Goal: Information Seeking & Learning: Learn about a topic

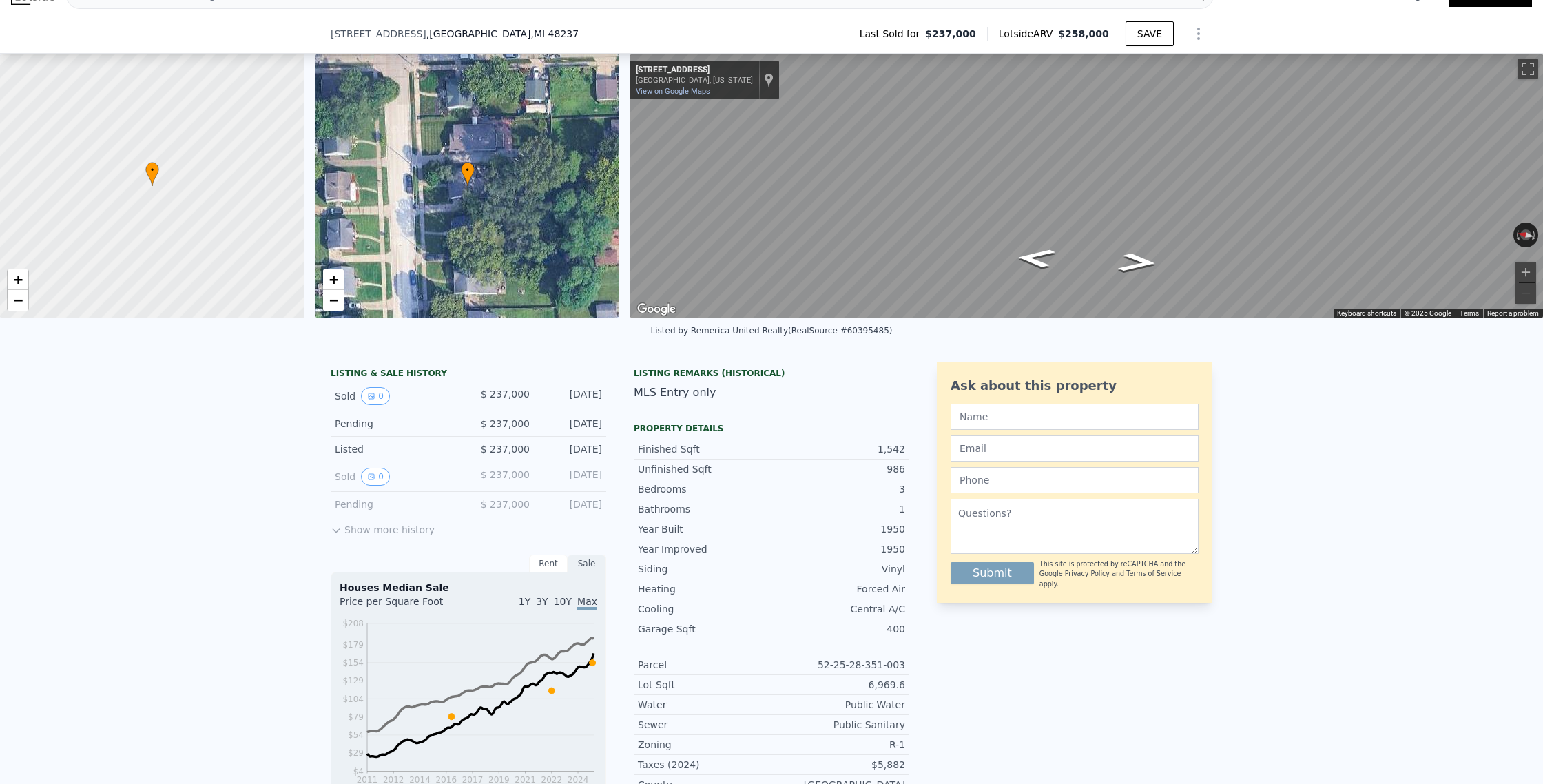
scroll to position [84, 0]
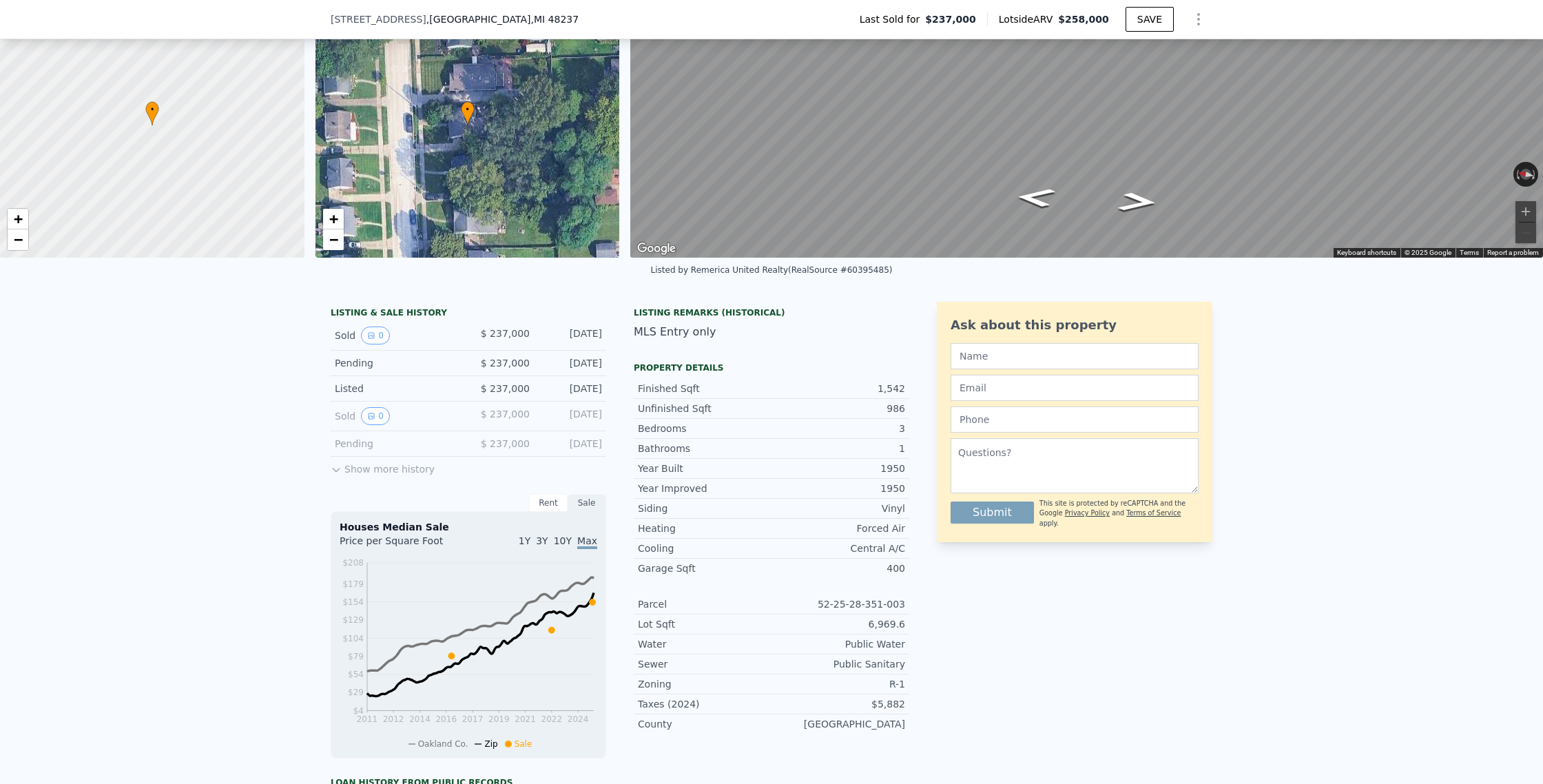
click at [417, 471] on button "Show more history" at bounding box center [382, 466] width 104 height 19
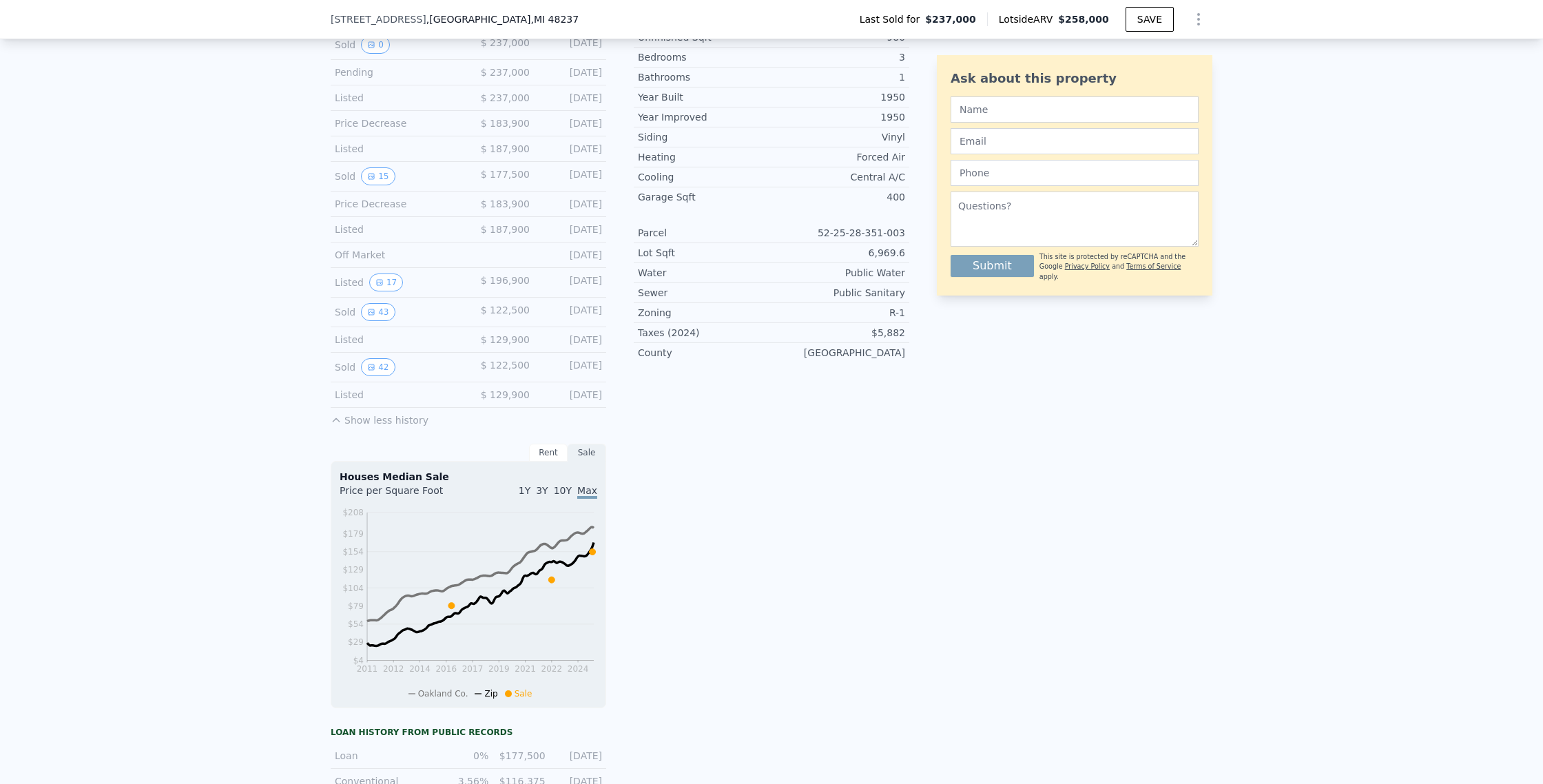
scroll to position [453, 0]
click at [367, 313] on icon "View historical data" at bounding box center [371, 315] width 9 height 9
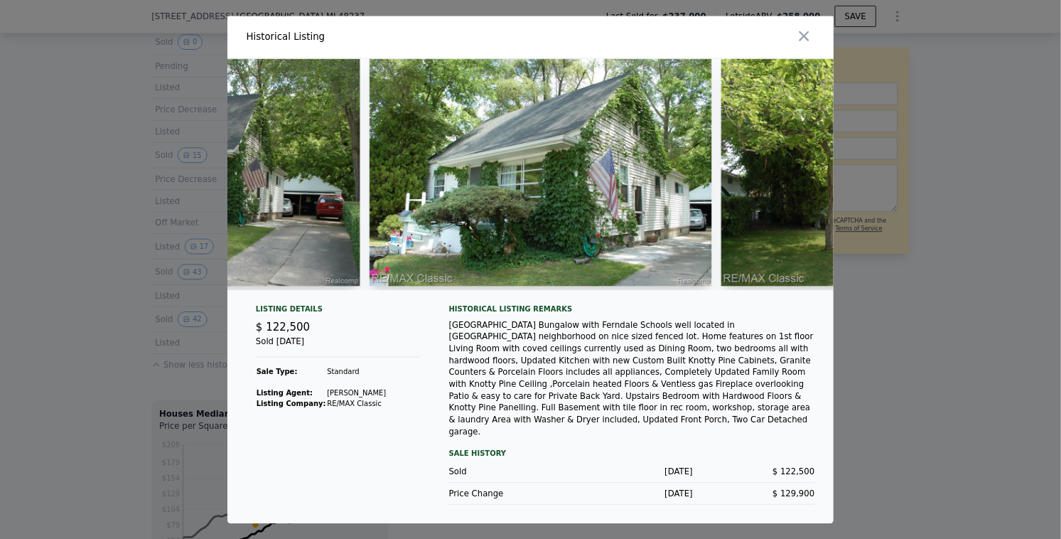
scroll to position [0, 686]
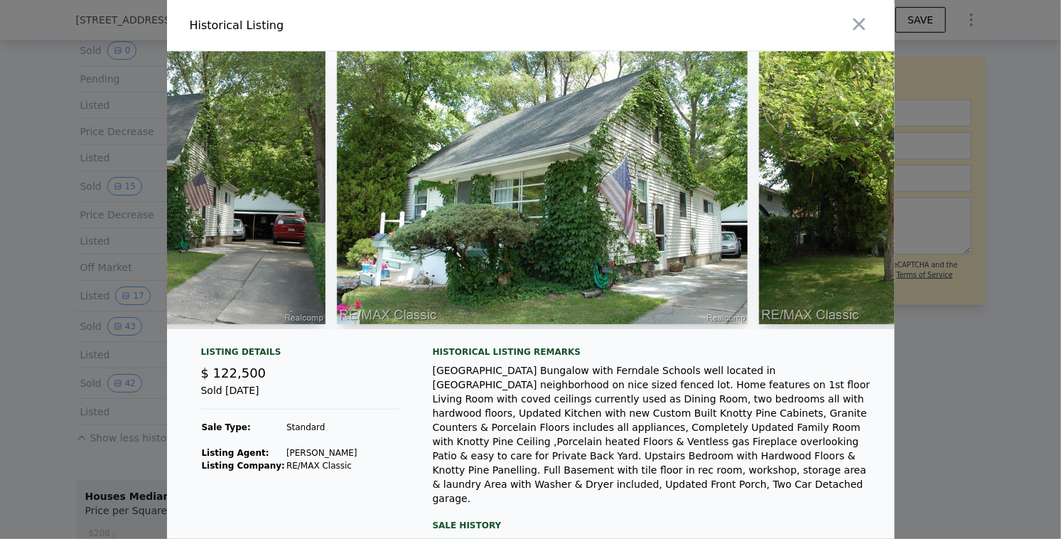
click at [551, 439] on div "[GEOGRAPHIC_DATA] Bungalow with Ferndale Schools well located in [GEOGRAPHIC_DA…" at bounding box center [652, 434] width 439 height 142
click at [598, 445] on div "[GEOGRAPHIC_DATA] Bungalow with Ferndale Schools well located in [GEOGRAPHIC_DA…" at bounding box center [652, 434] width 439 height 142
click at [505, 470] on div "[GEOGRAPHIC_DATA] Bungalow with Ferndale Schools well located in [GEOGRAPHIC_DA…" at bounding box center [652, 434] width 439 height 142
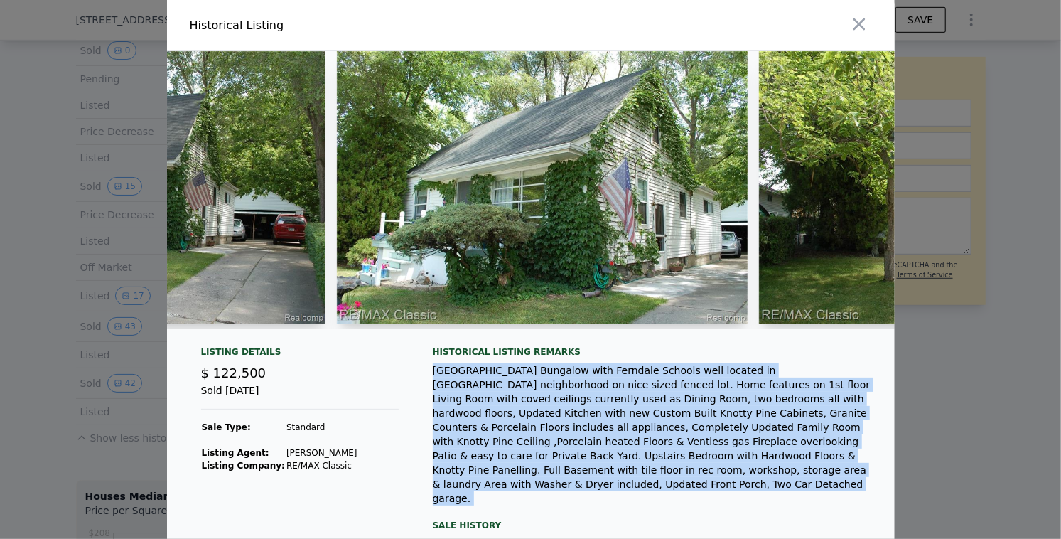
click at [505, 470] on div "[GEOGRAPHIC_DATA] Bungalow with Ferndale Schools well located in [GEOGRAPHIC_DA…" at bounding box center [652, 434] width 439 height 142
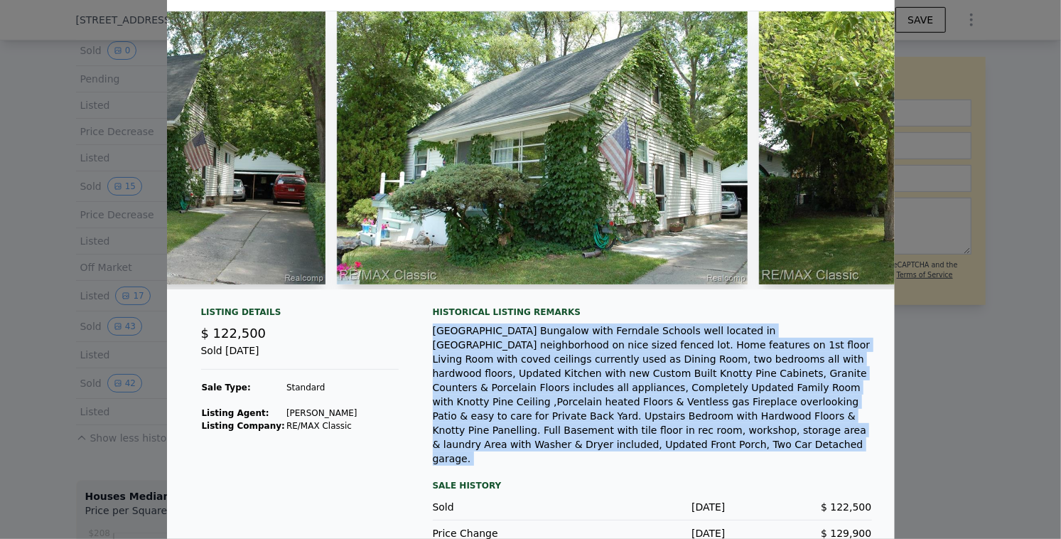
click at [578, 443] on div "Historical Listing remarks [GEOGRAPHIC_DATA] Bungalow with Ferndale Schools wel…" at bounding box center [652, 426] width 439 height 240
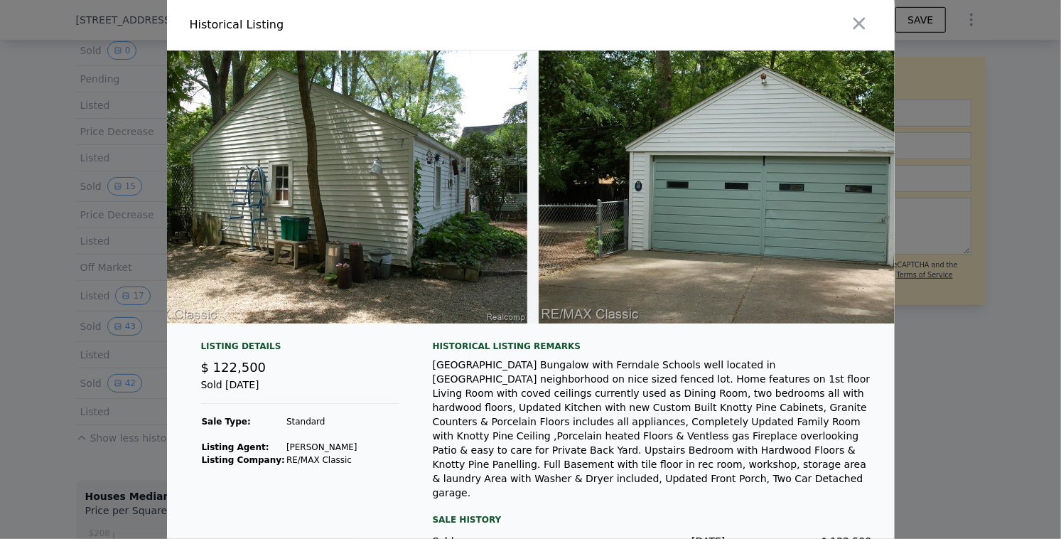
scroll to position [0, 17453]
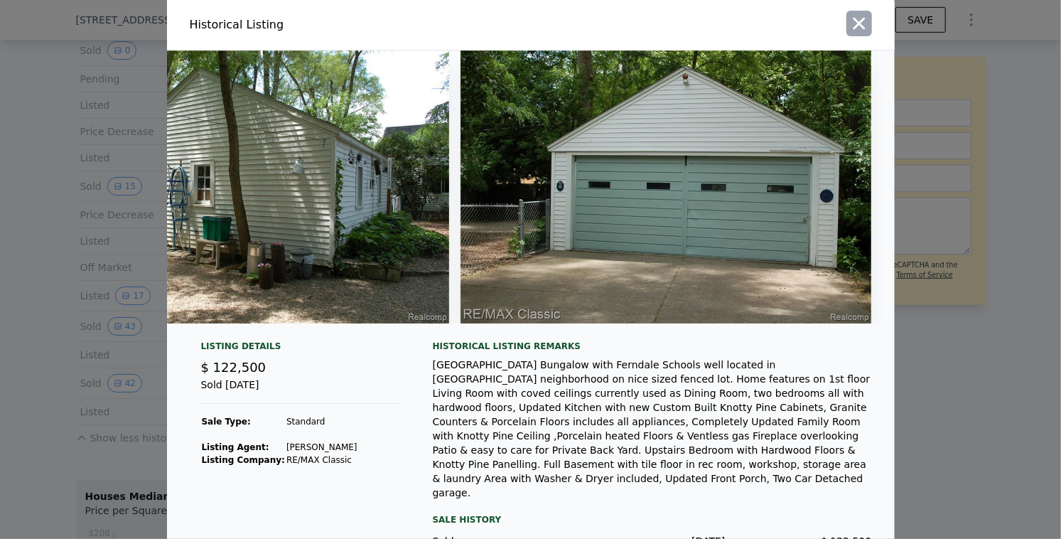
click at [864, 21] on icon "button" at bounding box center [859, 24] width 20 height 20
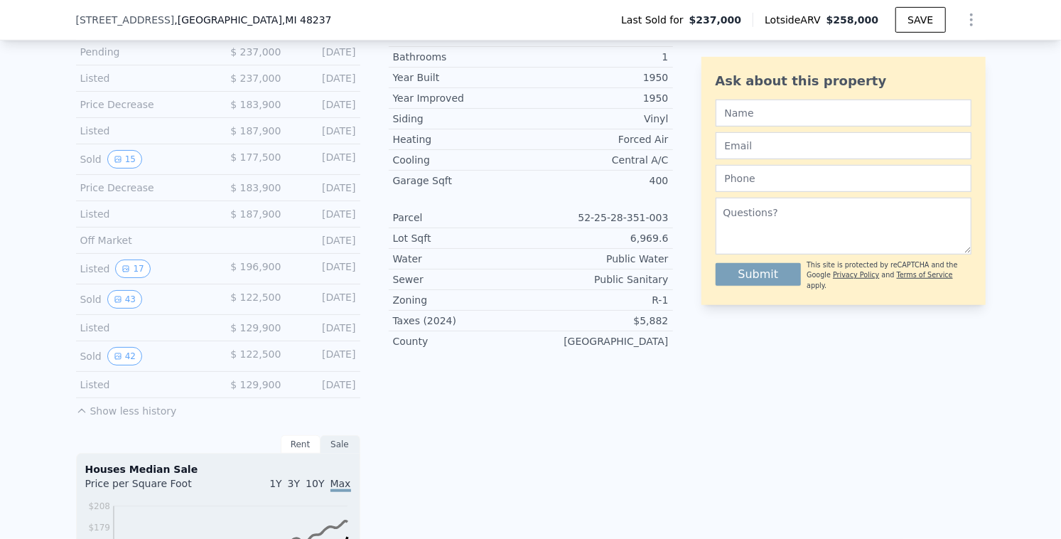
scroll to position [495, 0]
click at [131, 270] on button "17" at bounding box center [132, 266] width 35 height 18
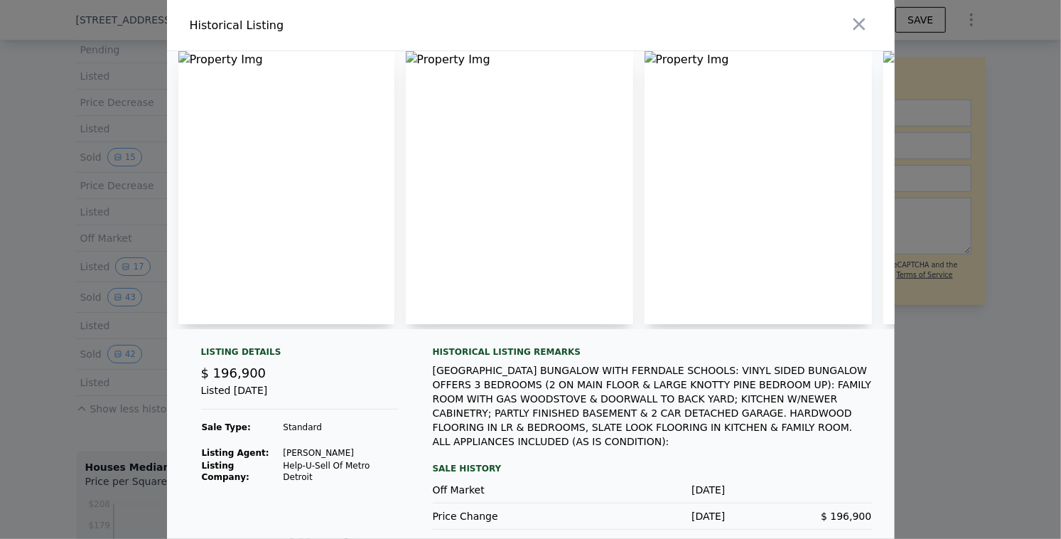
click at [987, 399] on div at bounding box center [530, 269] width 1061 height 539
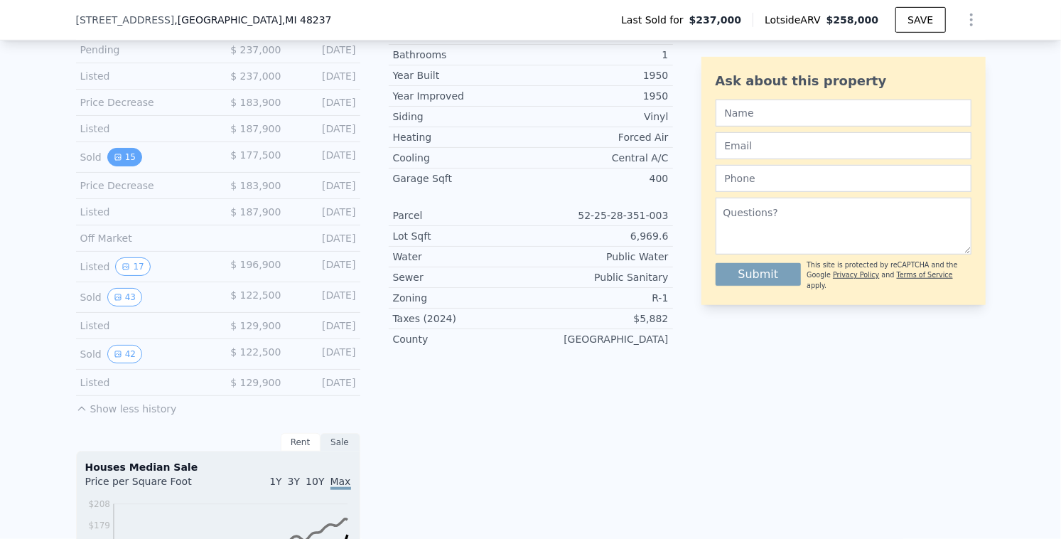
click at [128, 155] on button "15" at bounding box center [124, 157] width 35 height 18
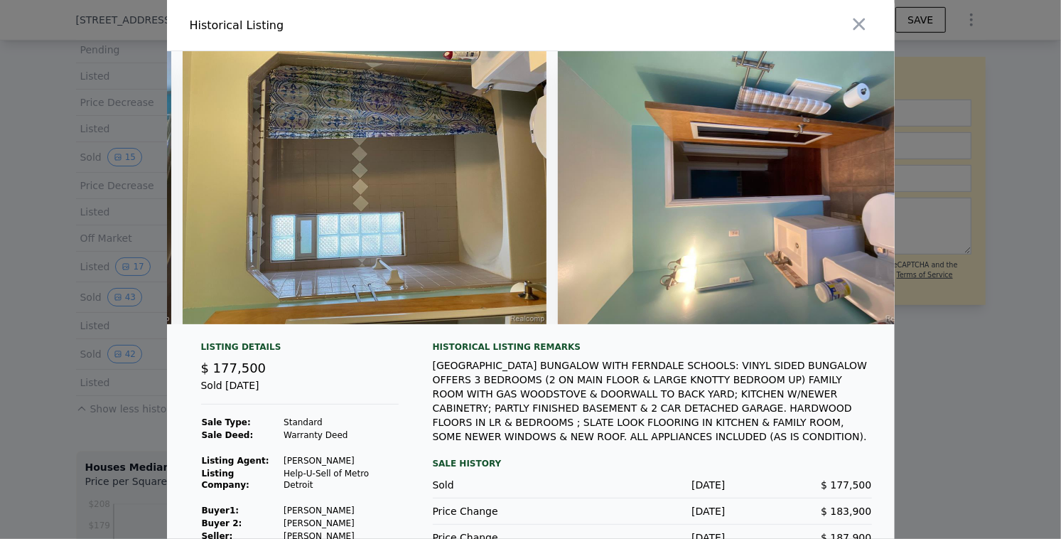
scroll to position [0, 4923]
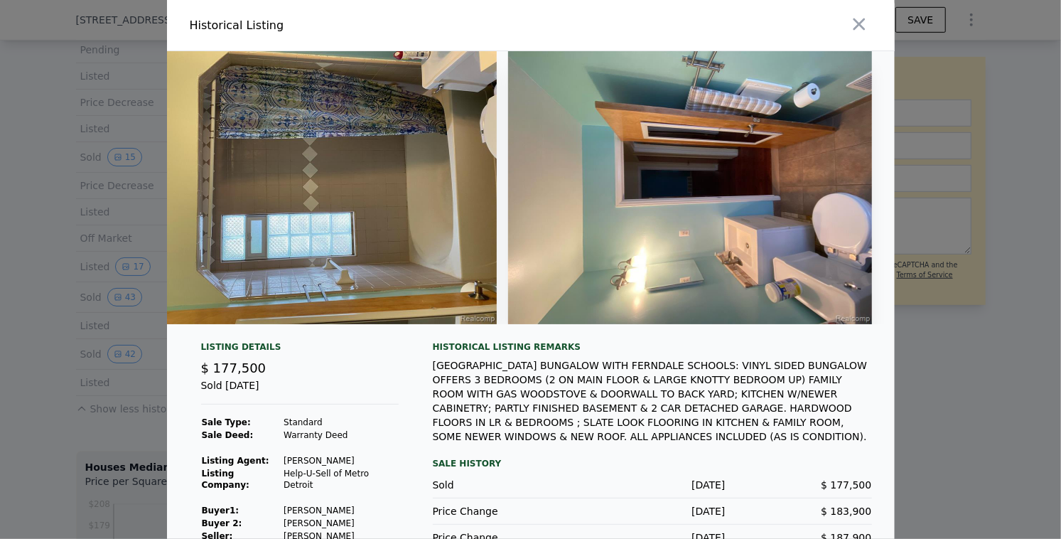
click at [965, 355] on div at bounding box center [530, 269] width 1061 height 539
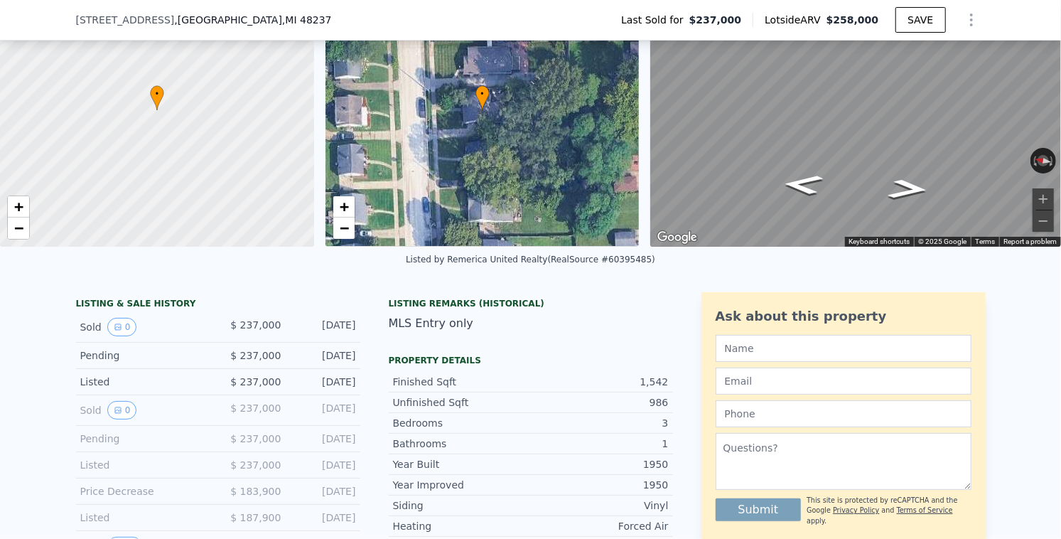
scroll to position [0, 0]
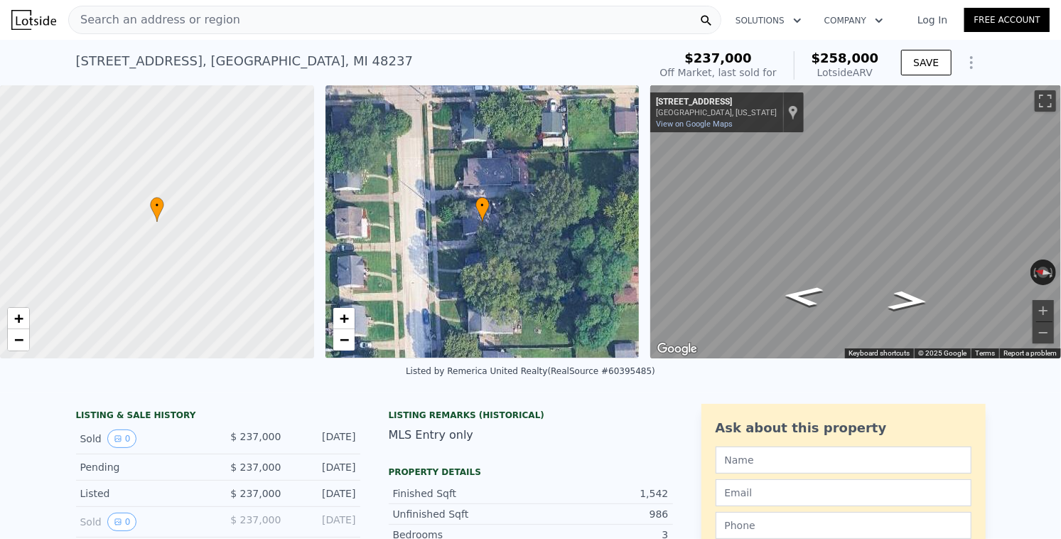
click at [143, 16] on span "Search an address or region" at bounding box center [154, 19] width 171 height 17
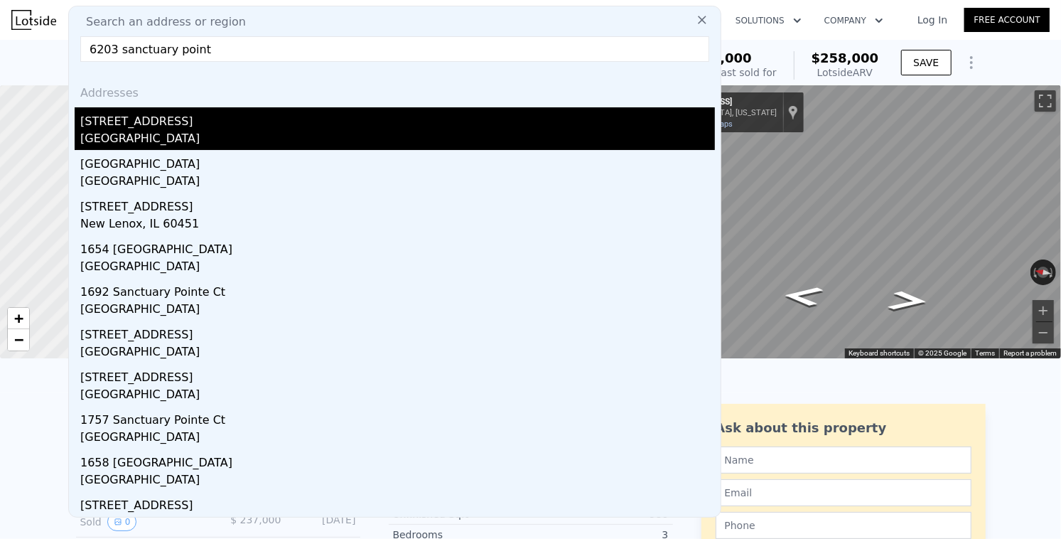
type input "6203 sanctuary point"
click at [238, 132] on div "[GEOGRAPHIC_DATA]" at bounding box center [397, 140] width 635 height 20
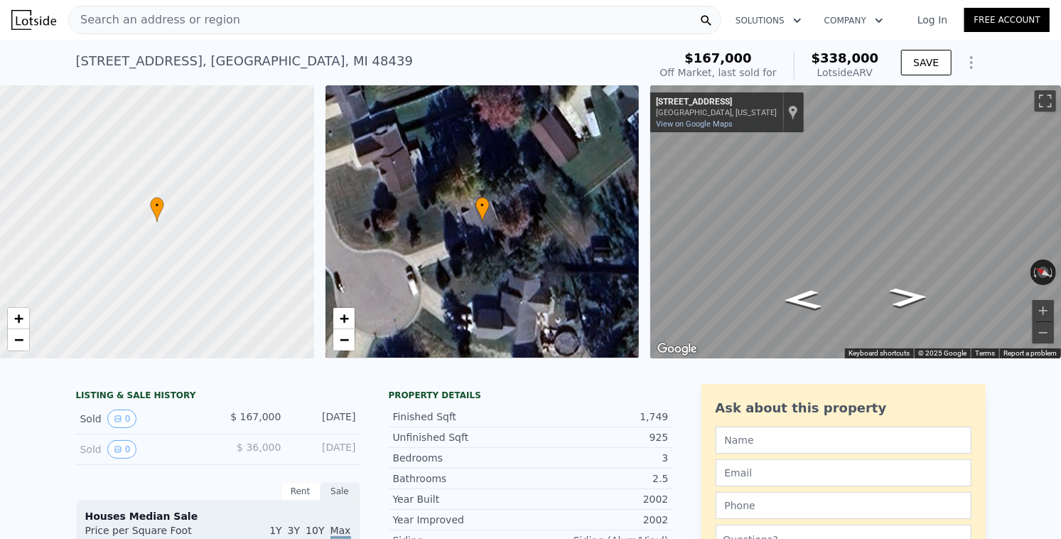
click at [193, 29] on div "Search an address or region" at bounding box center [154, 19] width 171 height 27
click at [260, 285] on div "• + − • + − ← Move left → Move right ↑ Move up ↓ Move down + Zoom in - Zoom out…" at bounding box center [530, 221] width 1061 height 273
click at [441, 232] on div "• + − • + − ← Move left → Move right ↑ Move up ↓ Move down + Zoom in - Zoom out…" at bounding box center [530, 221] width 1061 height 273
click at [1048, 308] on button "Zoom in" at bounding box center [1043, 310] width 21 height 21
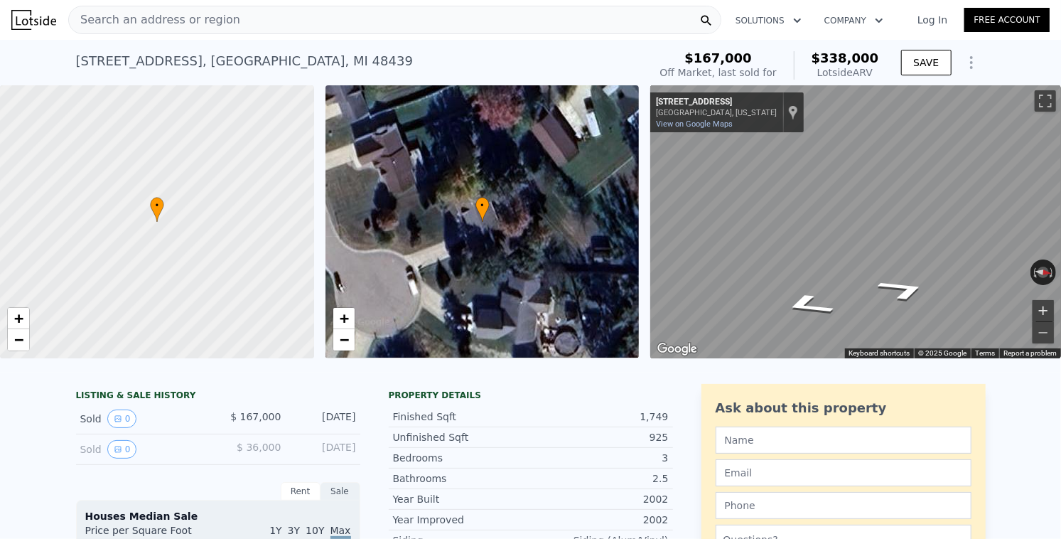
click at [1048, 308] on button "Zoom in" at bounding box center [1043, 310] width 21 height 21
click at [98, 36] on div "Search an address or region Solutions Company Open main menu Log In Free Account" at bounding box center [530, 20] width 1038 height 34
click at [124, 26] on span "Search an address or region" at bounding box center [154, 19] width 171 height 17
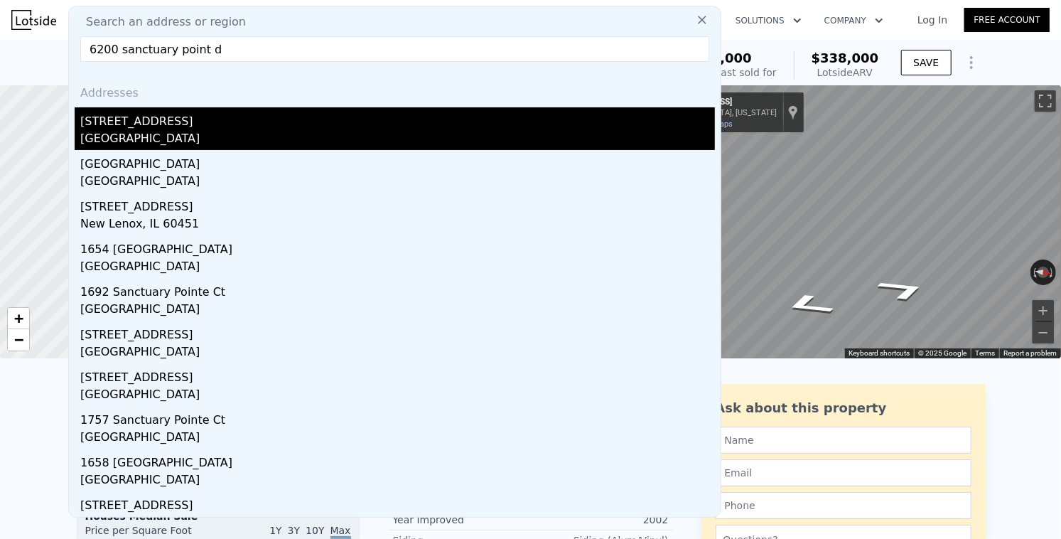
type input "6200 sanctuary point d"
click at [104, 140] on div "[GEOGRAPHIC_DATA]" at bounding box center [397, 140] width 635 height 20
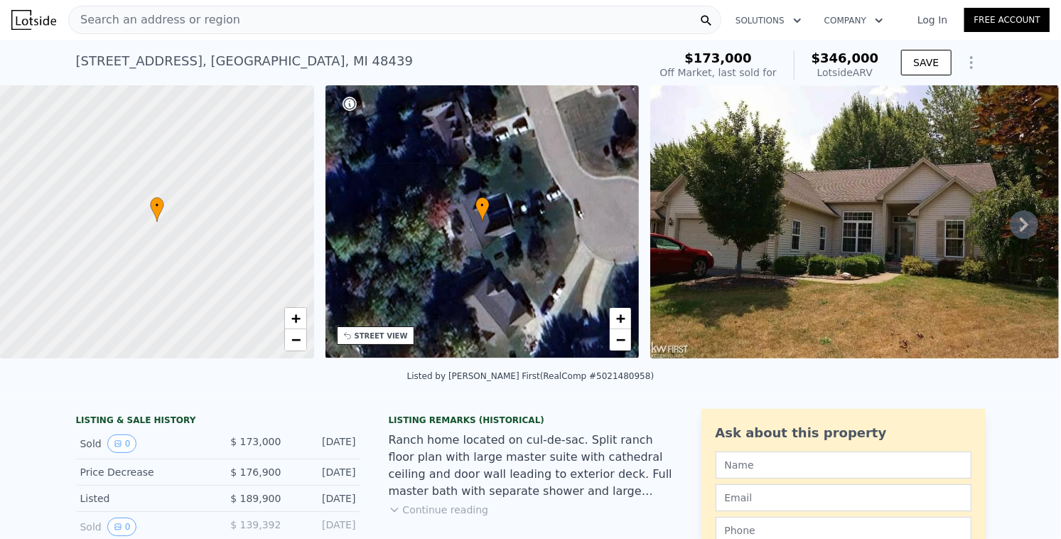
click at [225, 15] on div "Search an address or region" at bounding box center [394, 20] width 653 height 28
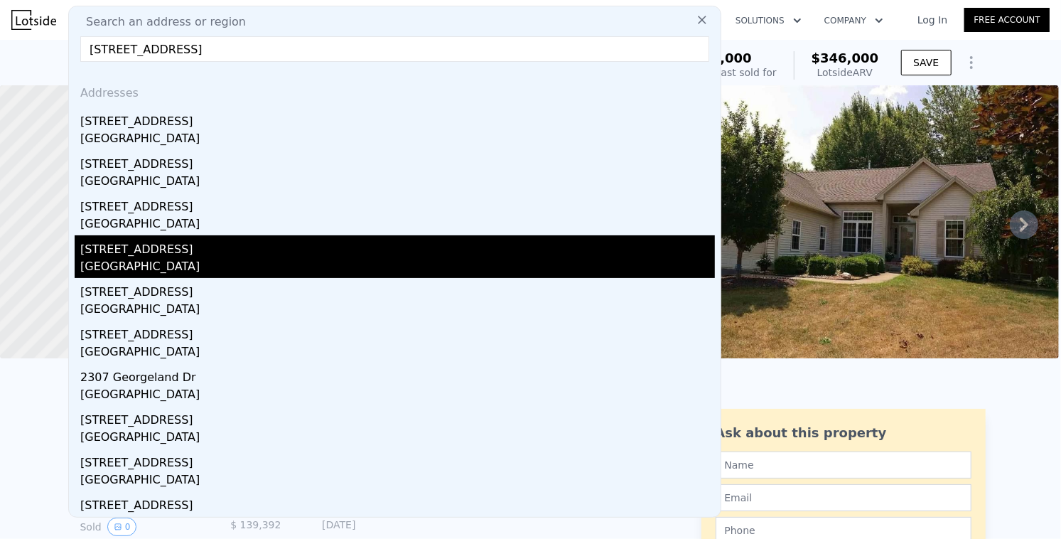
type input "[STREET_ADDRESS]"
click at [151, 247] on div "[STREET_ADDRESS]" at bounding box center [397, 246] width 635 height 23
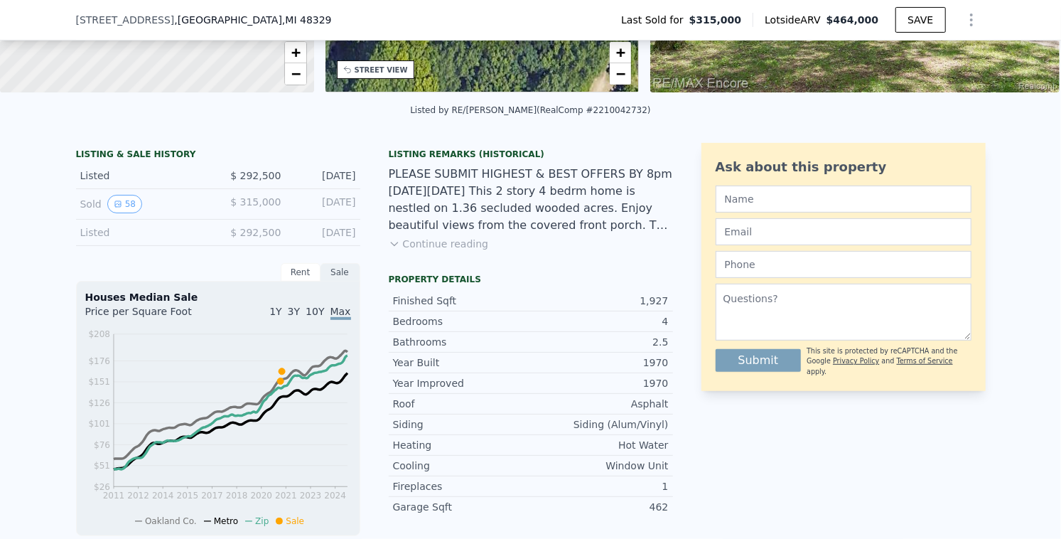
scroll to position [264, 0]
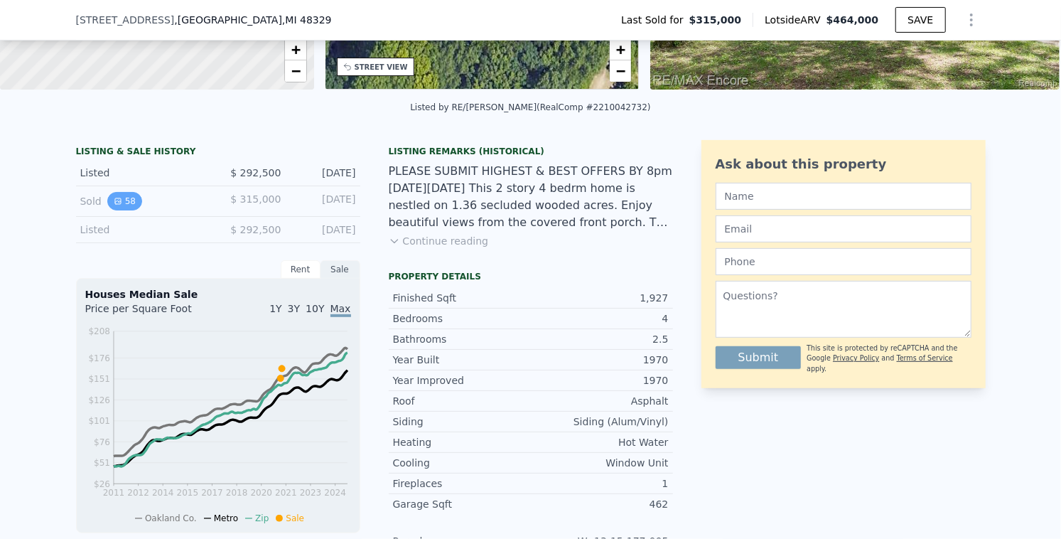
click at [131, 197] on button "58" at bounding box center [124, 201] width 35 height 18
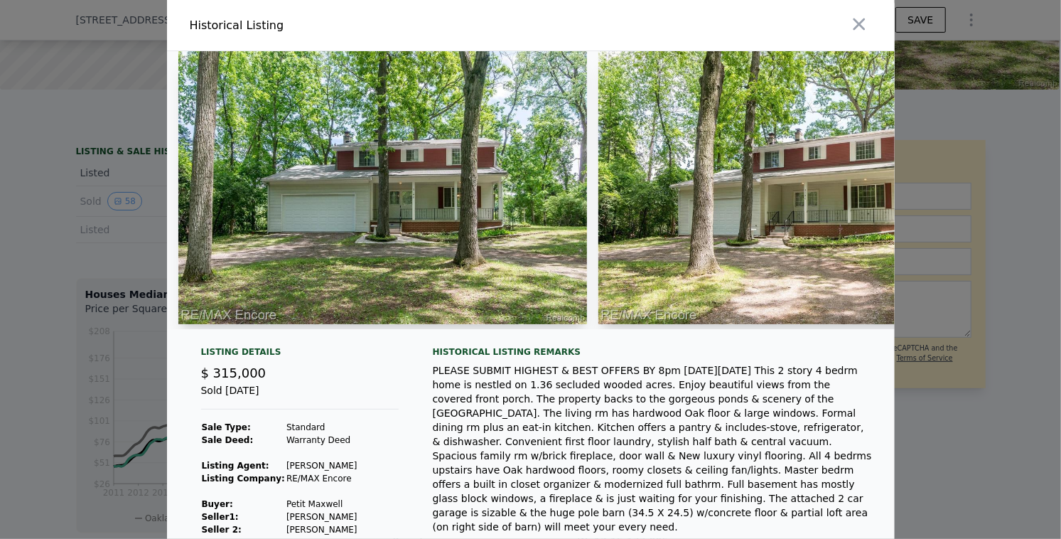
click at [52, 245] on div at bounding box center [530, 269] width 1061 height 539
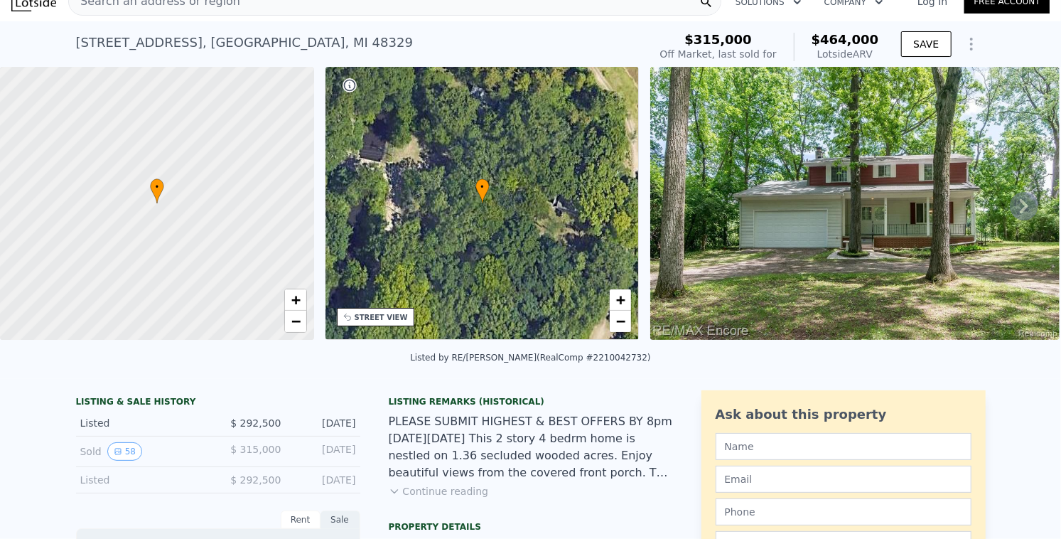
scroll to position [0, 0]
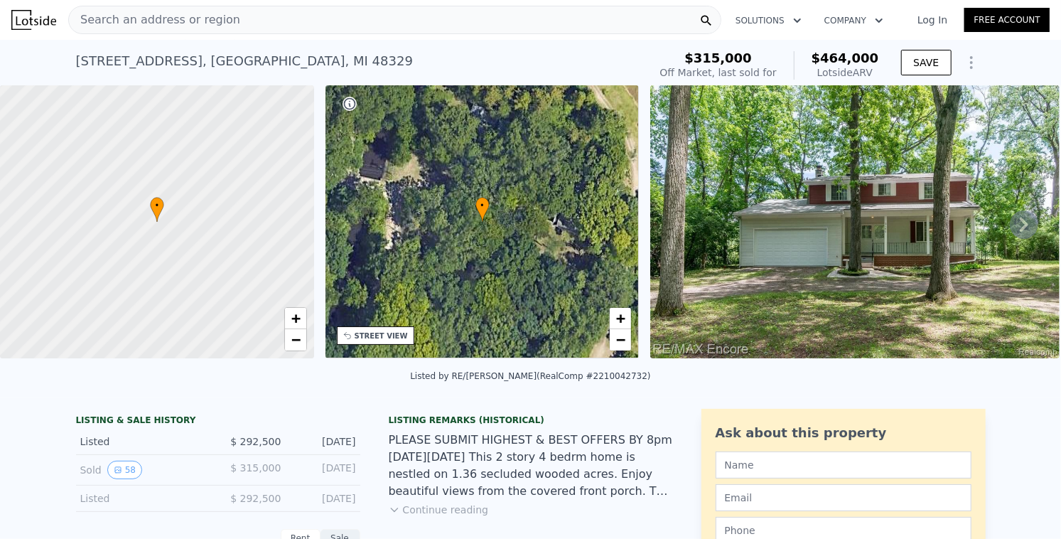
click at [251, 14] on div "Search an address or region" at bounding box center [394, 20] width 653 height 28
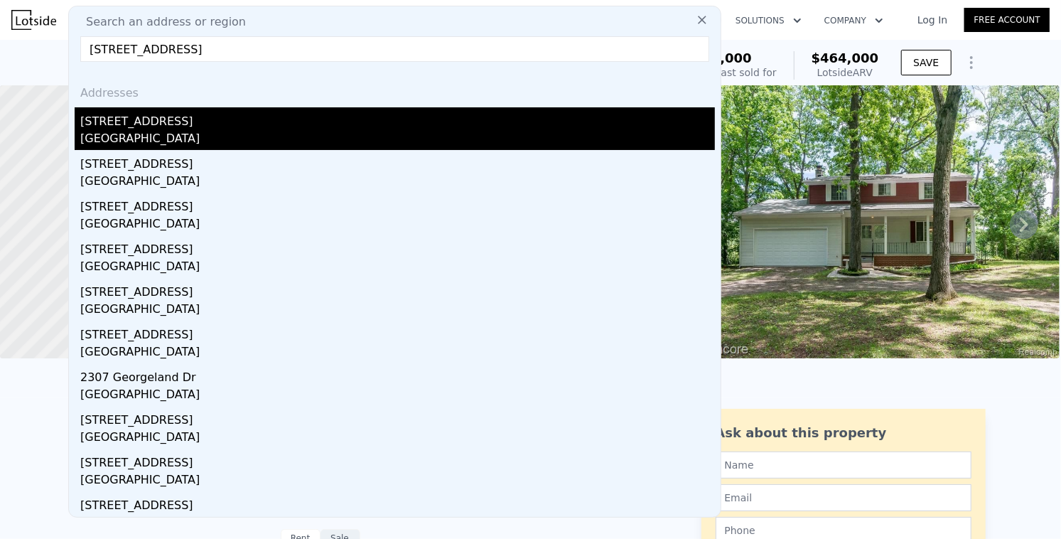
type input "[STREET_ADDRESS]"
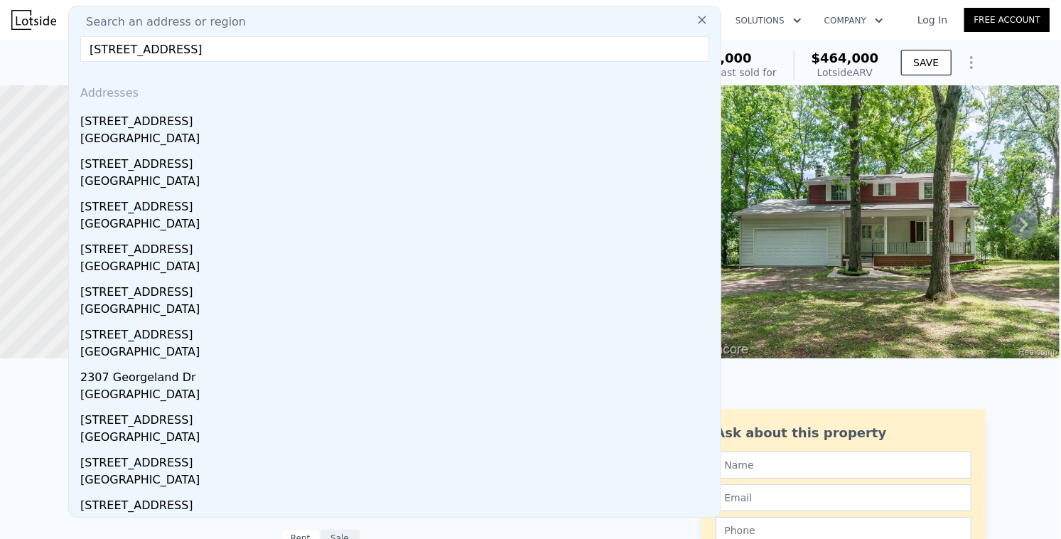
click at [207, 113] on div "[STREET_ADDRESS]" at bounding box center [397, 118] width 635 height 23
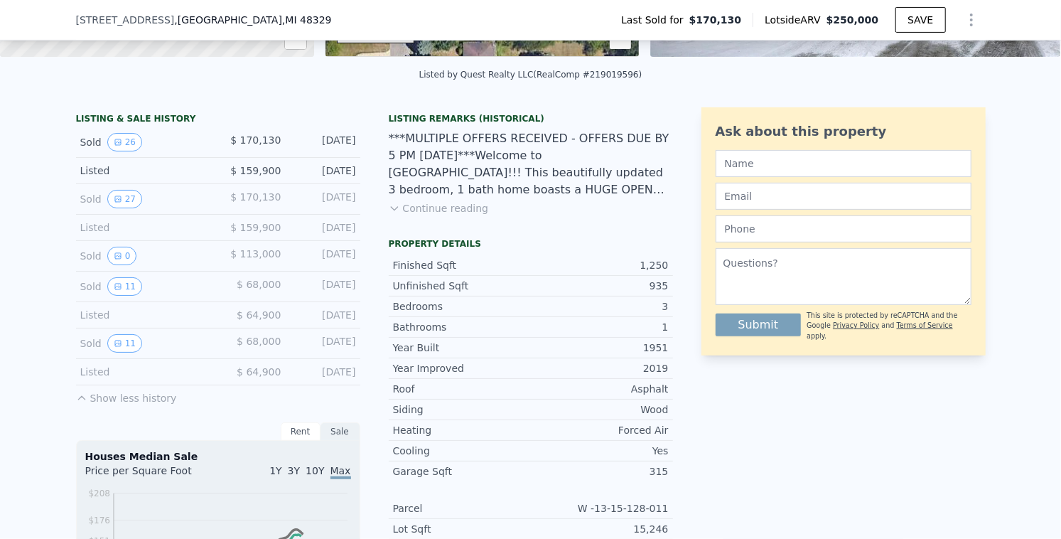
scroll to position [301, 0]
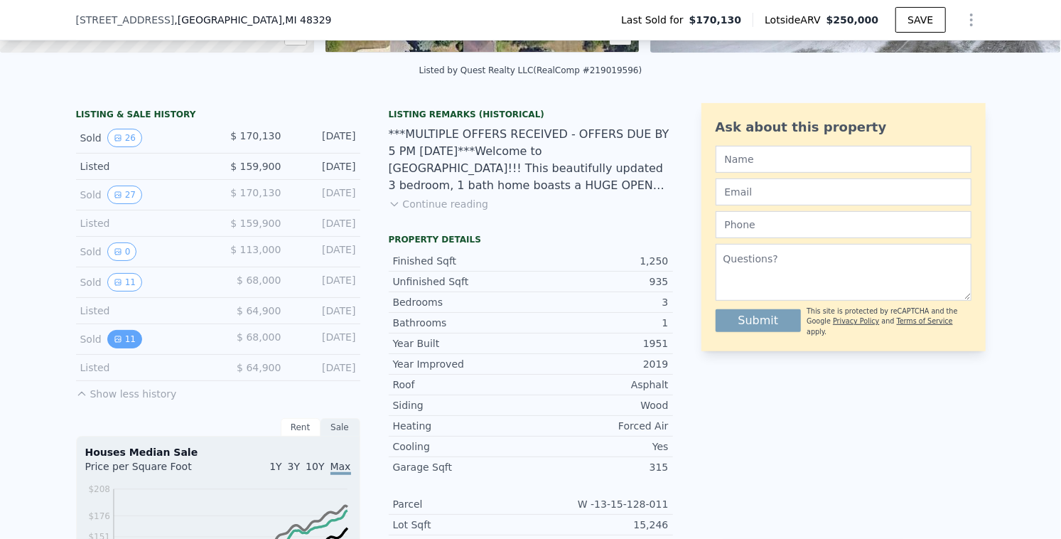
click at [131, 340] on button "11" at bounding box center [124, 339] width 35 height 18
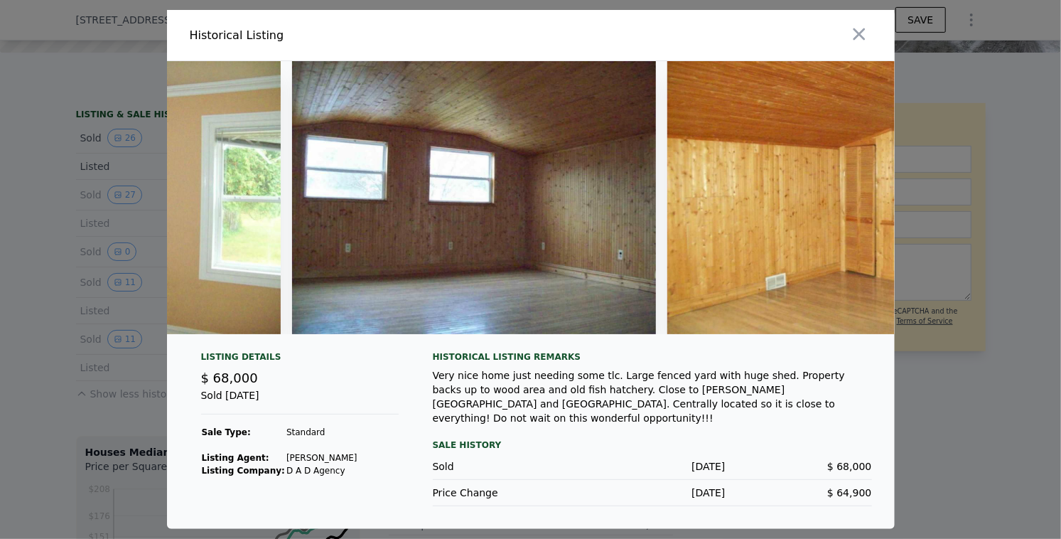
scroll to position [0, 3422]
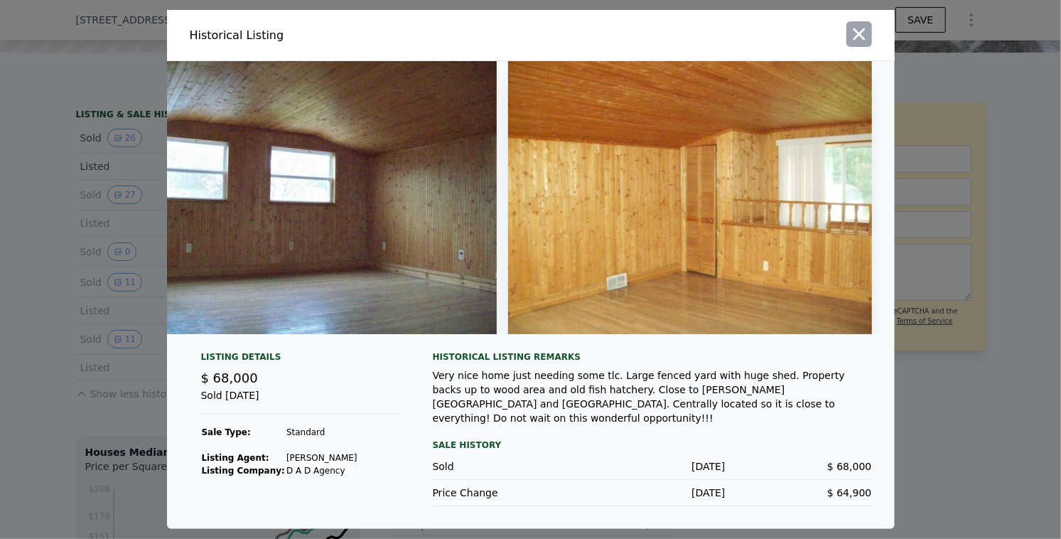
click at [861, 37] on icon "button" at bounding box center [859, 34] width 20 height 20
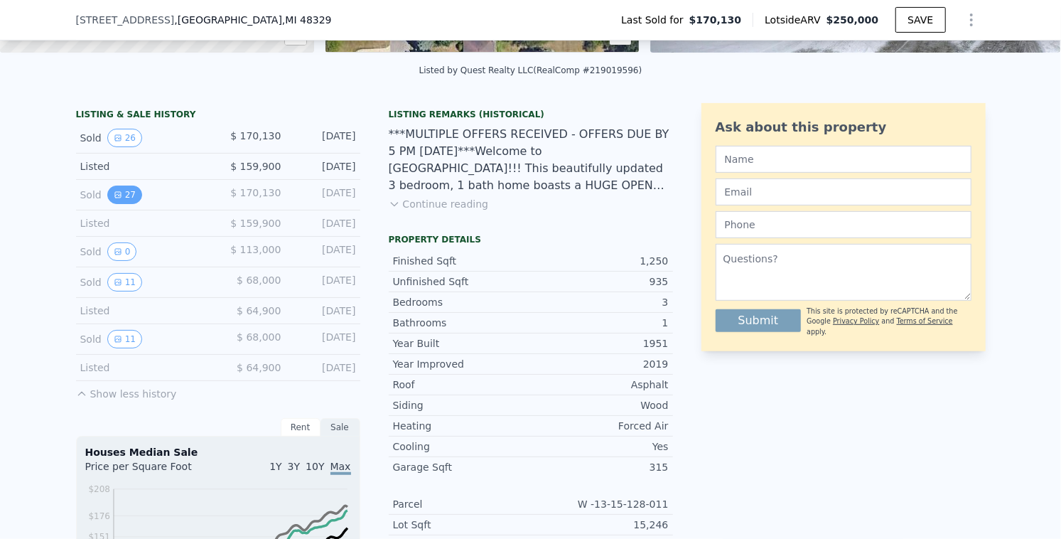
click at [129, 200] on button "27" at bounding box center [124, 194] width 35 height 18
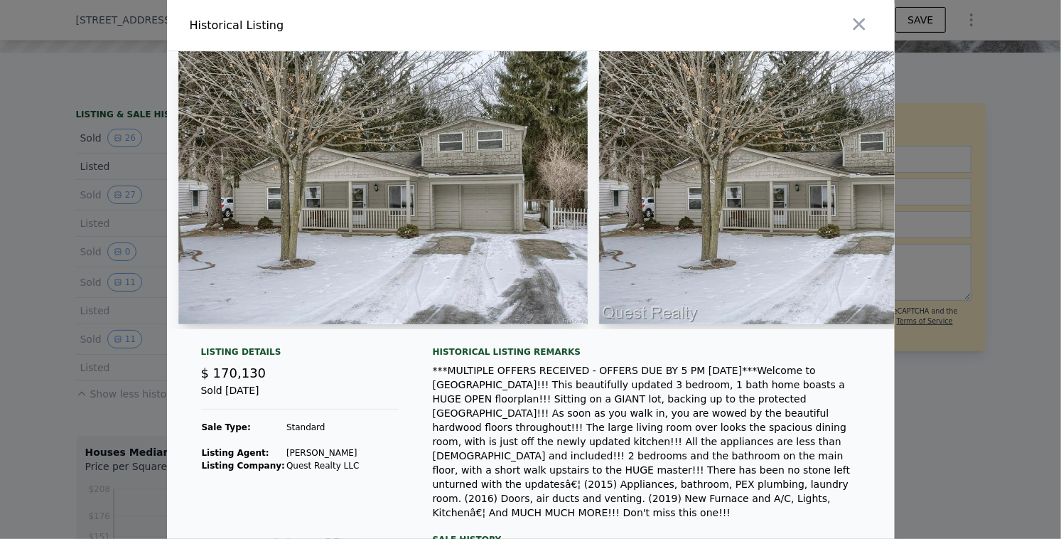
click at [5, 221] on div at bounding box center [530, 269] width 1061 height 539
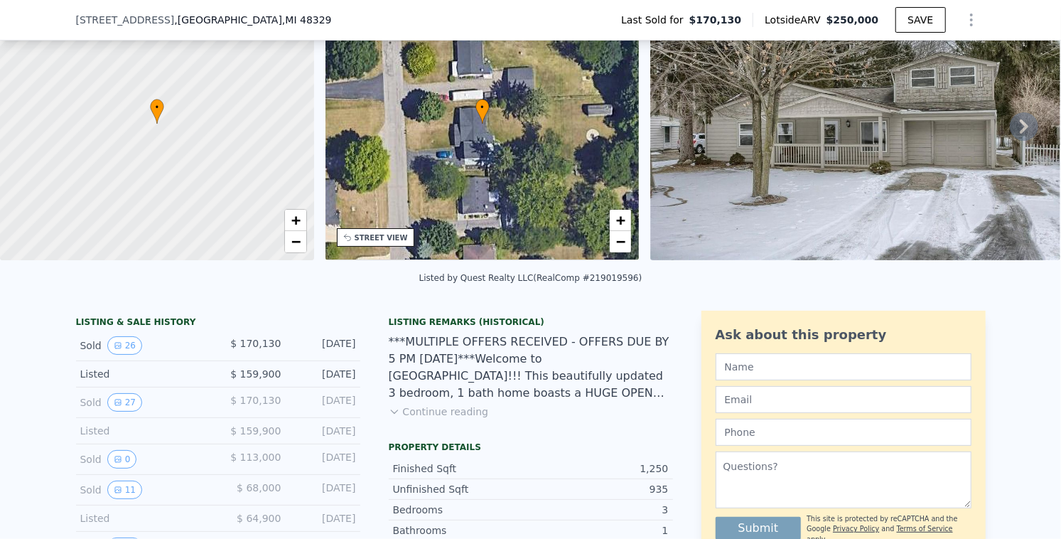
scroll to position [97, 0]
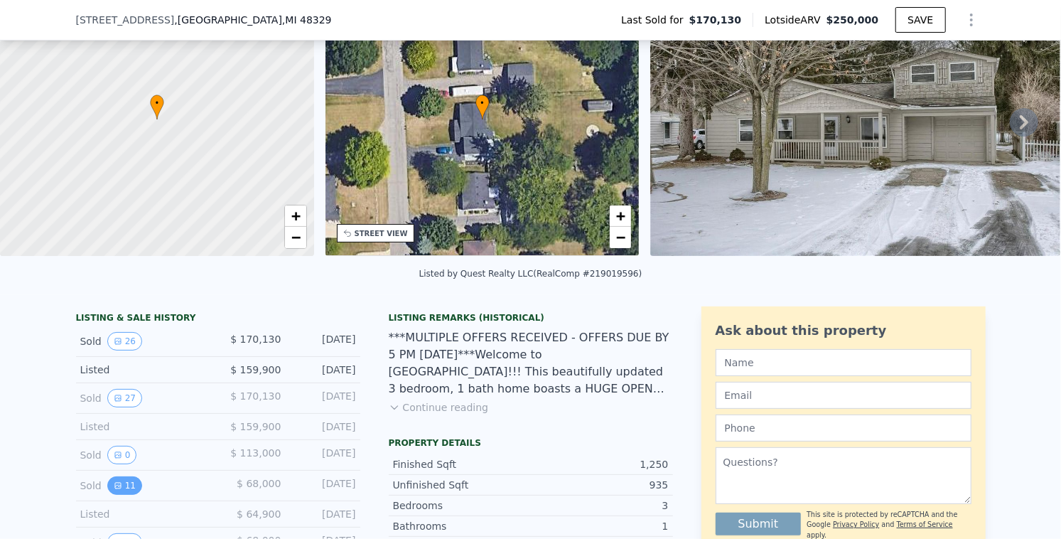
click at [116, 485] on icon "View historical data" at bounding box center [118, 485] width 9 height 9
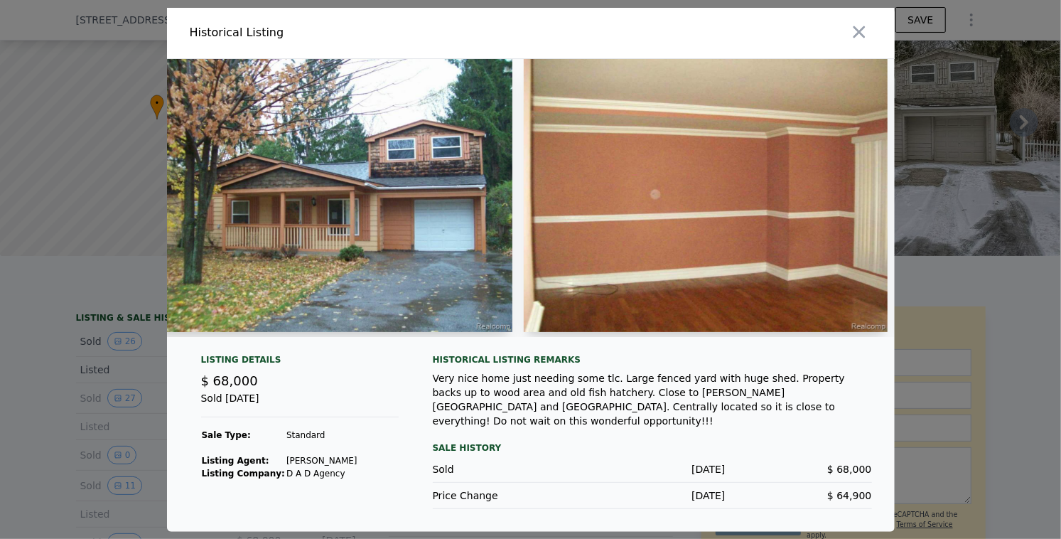
scroll to position [0, 31]
click at [0, 392] on div at bounding box center [530, 269] width 1061 height 539
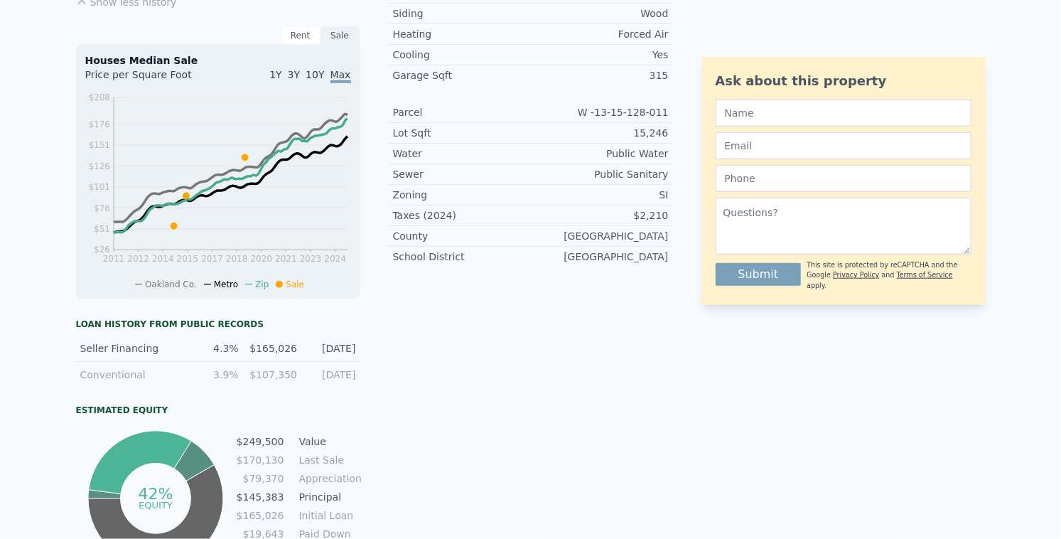
scroll to position [0, 0]
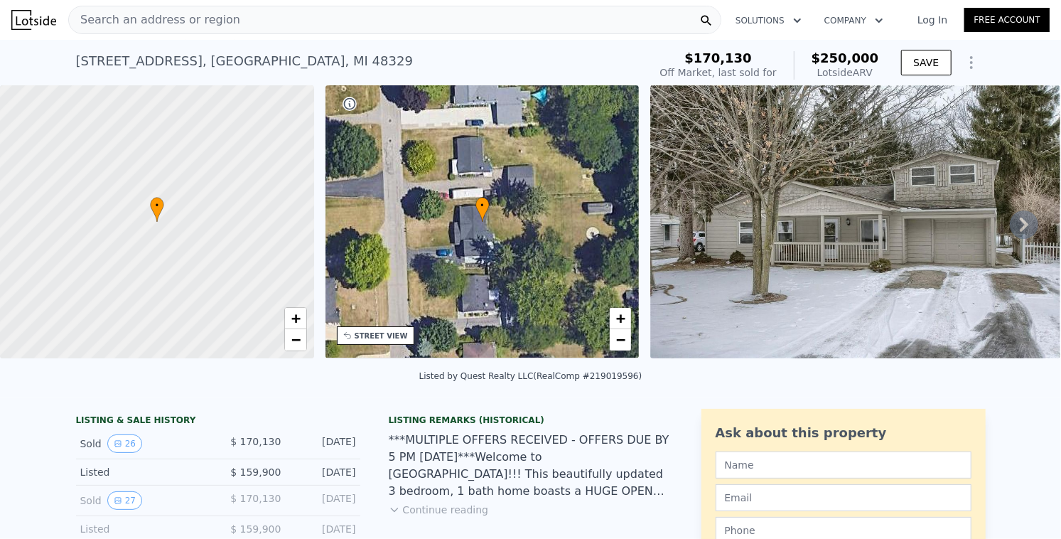
click at [212, 23] on span "Search an address or region" at bounding box center [154, 19] width 171 height 17
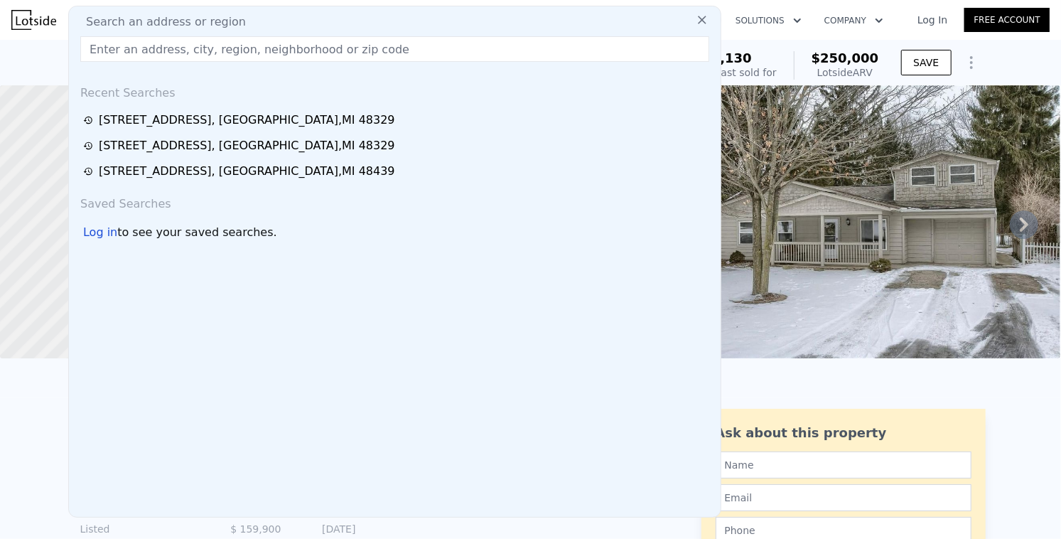
click at [226, 43] on input "text" at bounding box center [394, 49] width 629 height 26
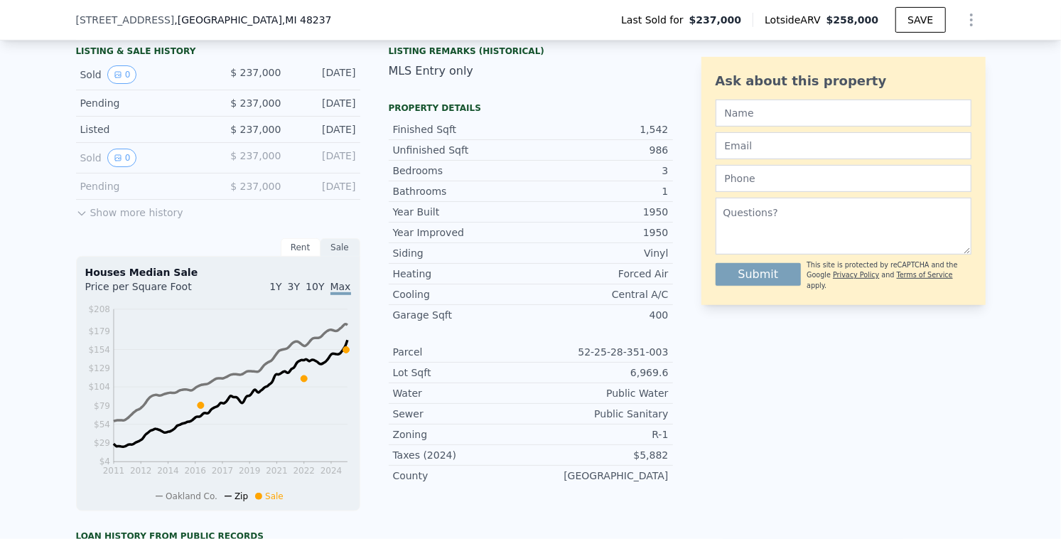
scroll to position [376, 0]
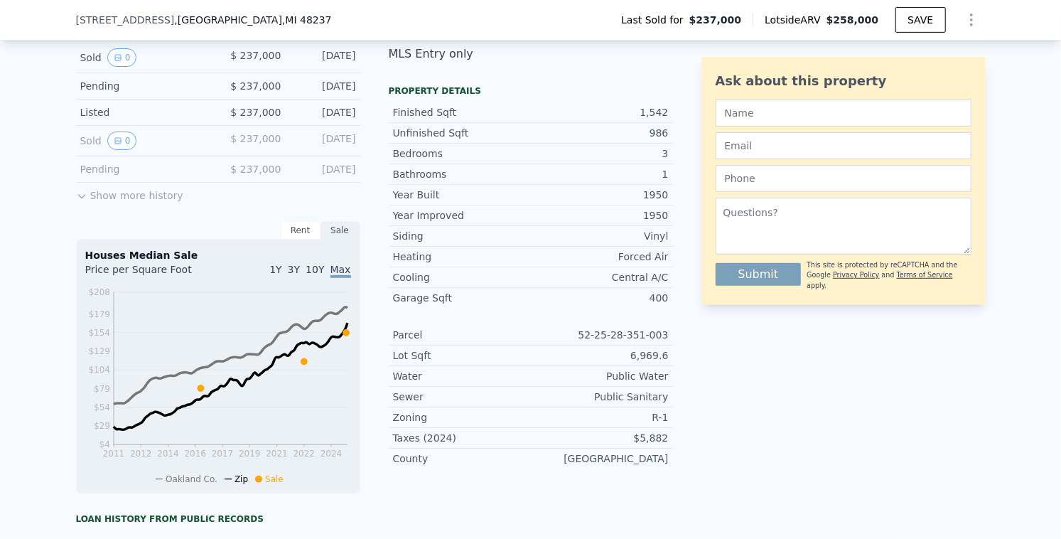
click at [141, 198] on button "Show more history" at bounding box center [129, 193] width 107 height 20
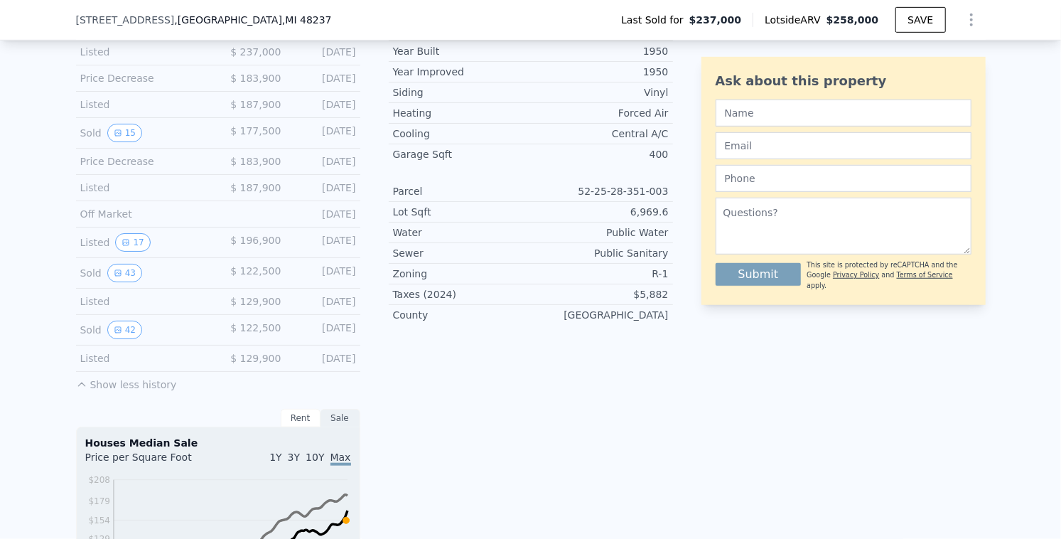
scroll to position [524, 0]
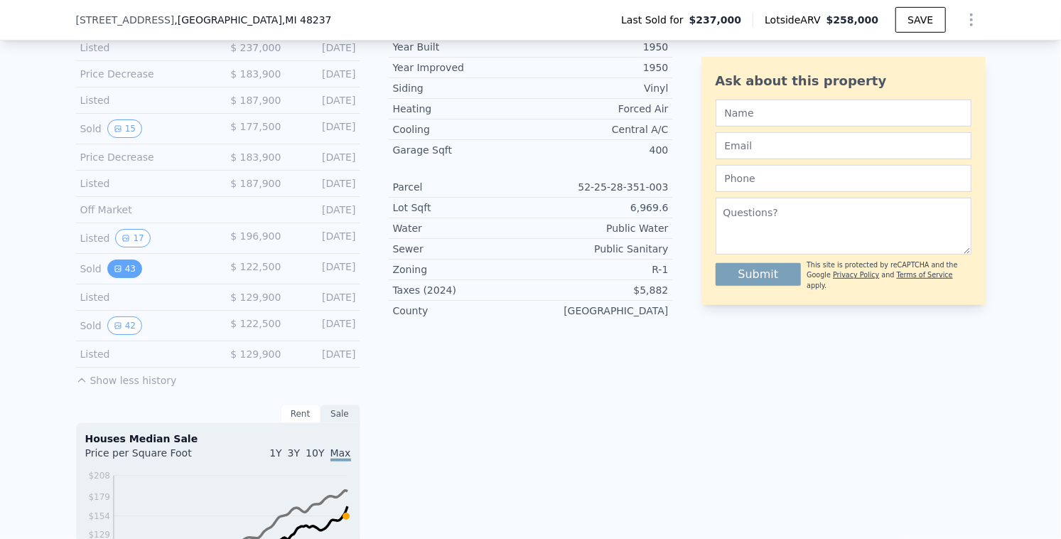
click at [126, 268] on button "43" at bounding box center [124, 268] width 35 height 18
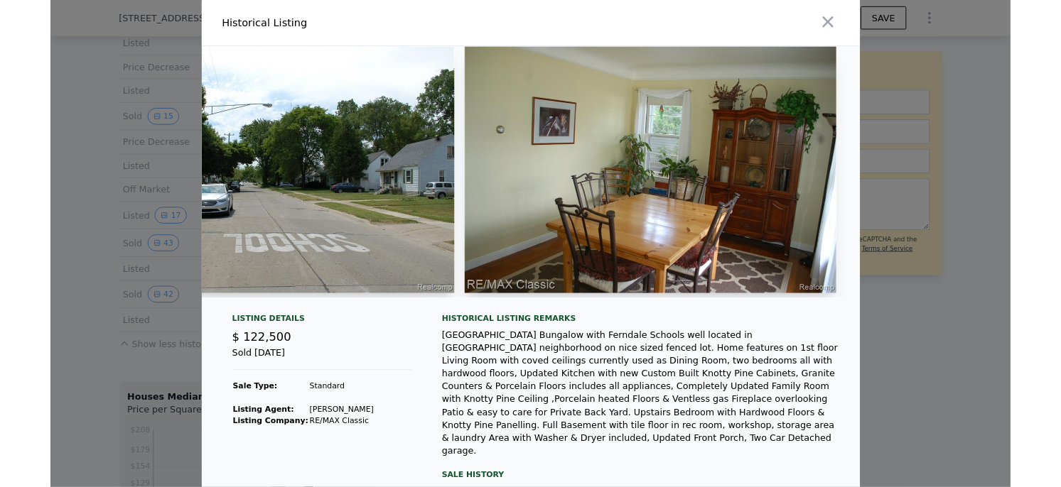
scroll to position [0, 1942]
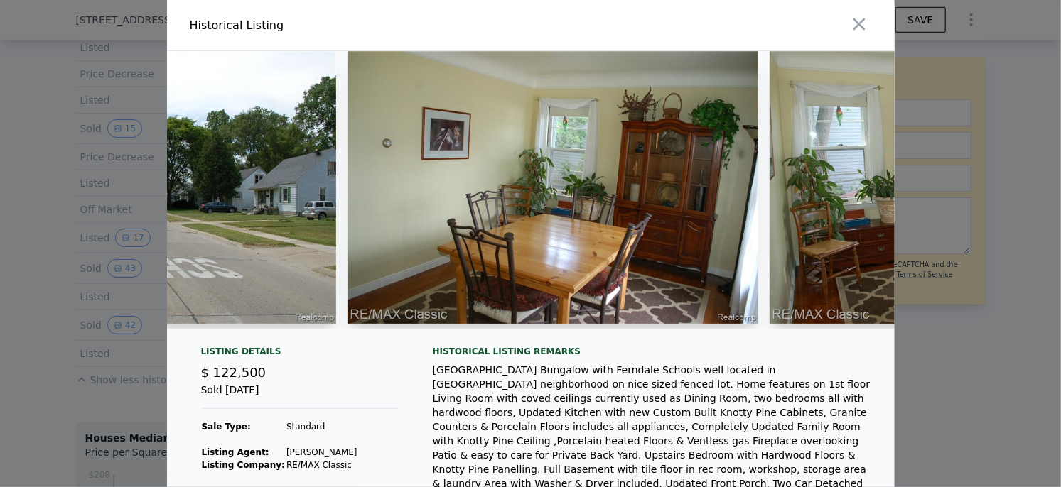
click at [119, 73] on div at bounding box center [530, 243] width 1061 height 487
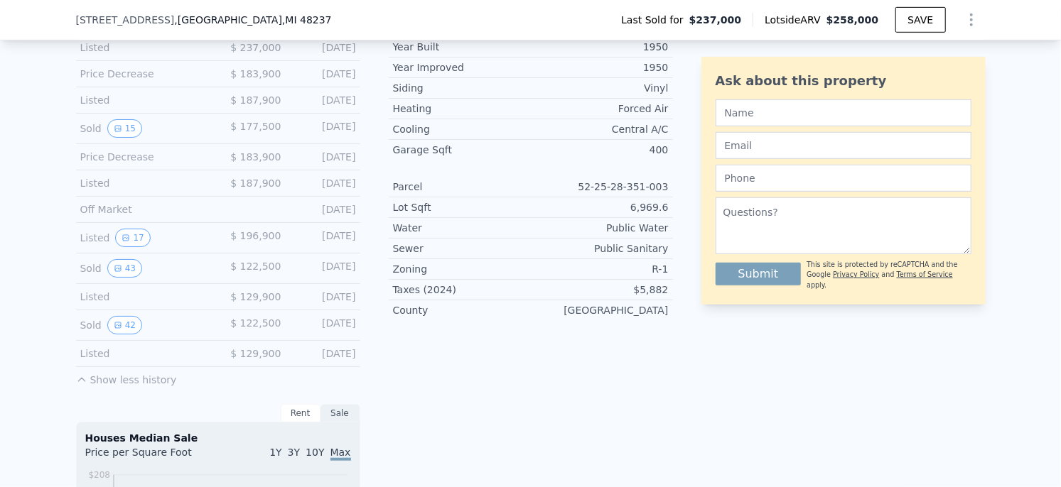
scroll to position [0, 0]
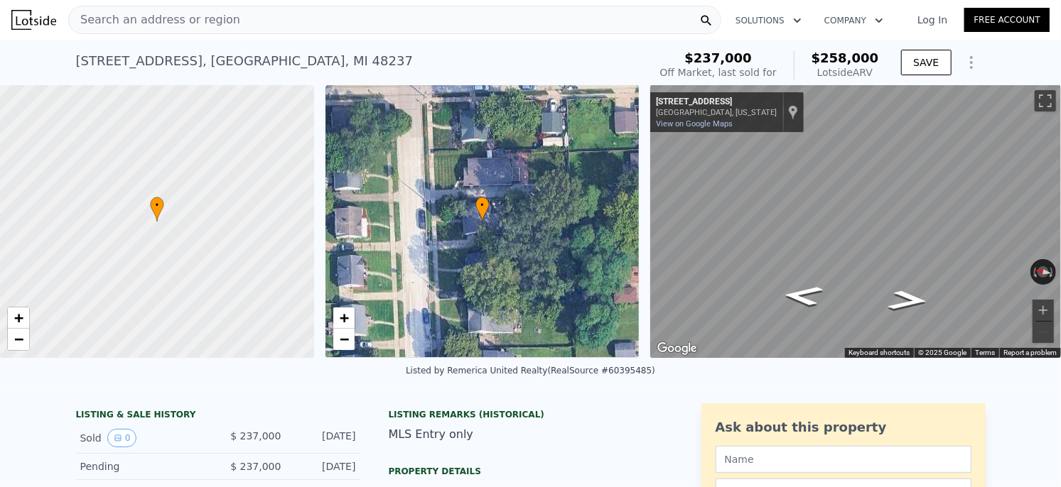
click at [209, 31] on div "Search an address or region Solutions Company Open main menu Log In Free Account" at bounding box center [530, 20] width 1038 height 34
click at [218, 18] on span "Search an address or region" at bounding box center [154, 19] width 171 height 17
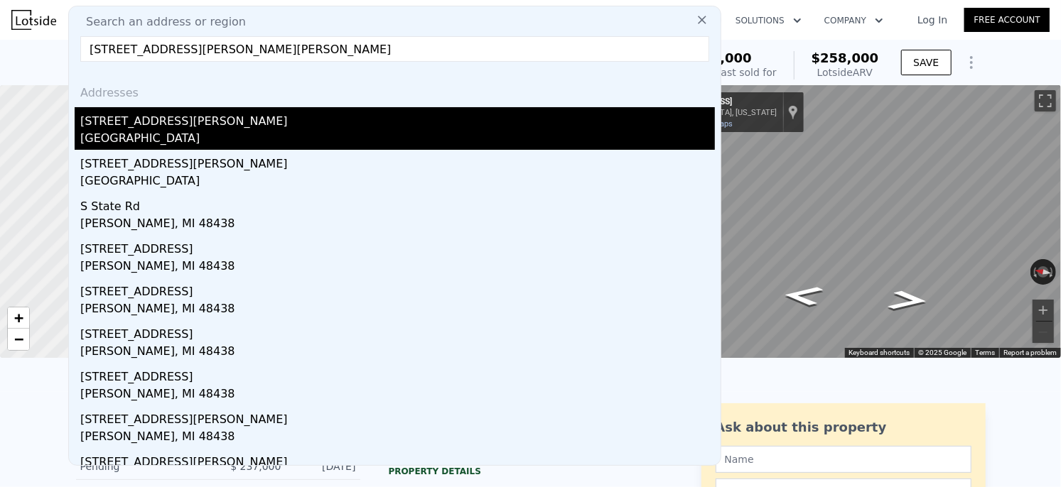
type input "8454 Henderson Rd Goodrich, MI 48438"
click at [203, 137] on div "Genesee County, MI 48438" at bounding box center [397, 140] width 635 height 20
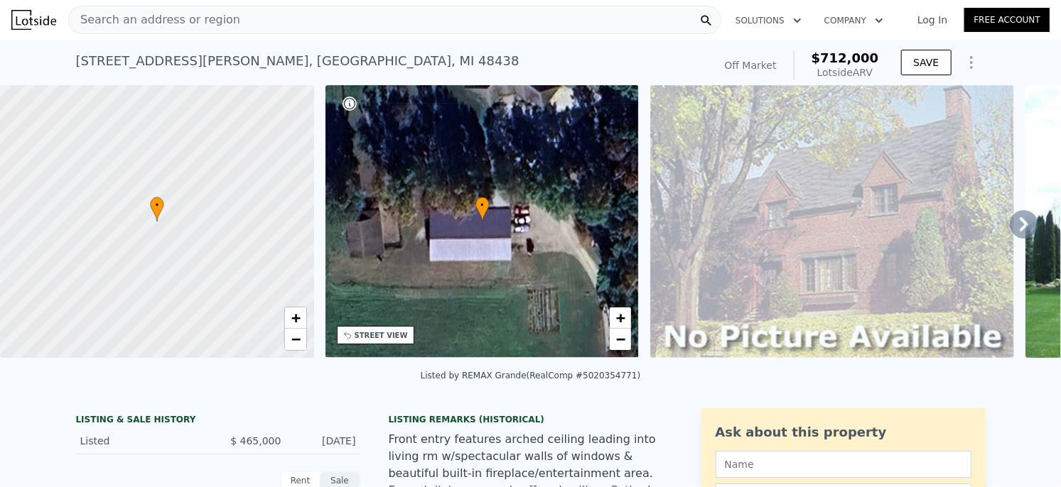
click at [215, 36] on div "Search an address or region Solutions Company Open main menu Log In Free Account" at bounding box center [530, 20] width 1038 height 34
click at [217, 29] on div "Search an address or region" at bounding box center [154, 19] width 171 height 27
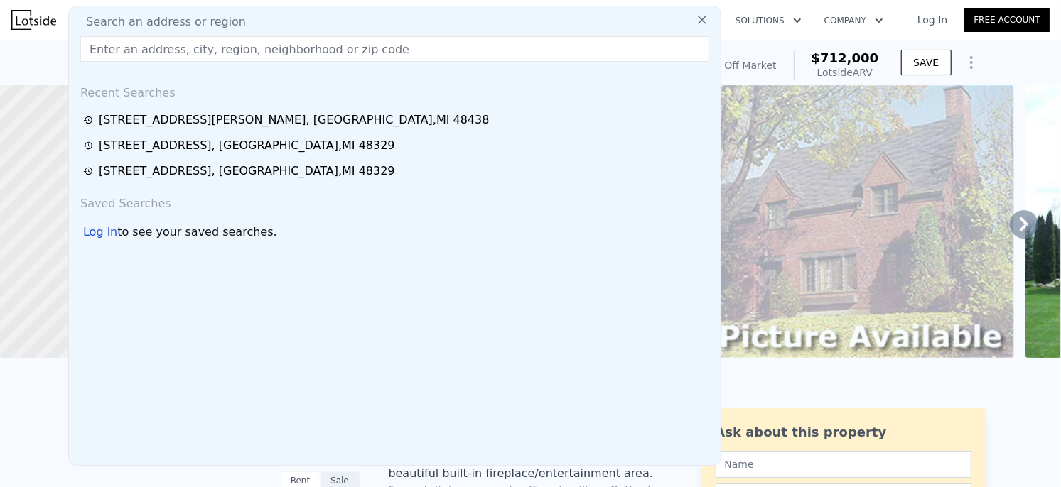
click at [117, 47] on input "text" at bounding box center [394, 49] width 629 height 26
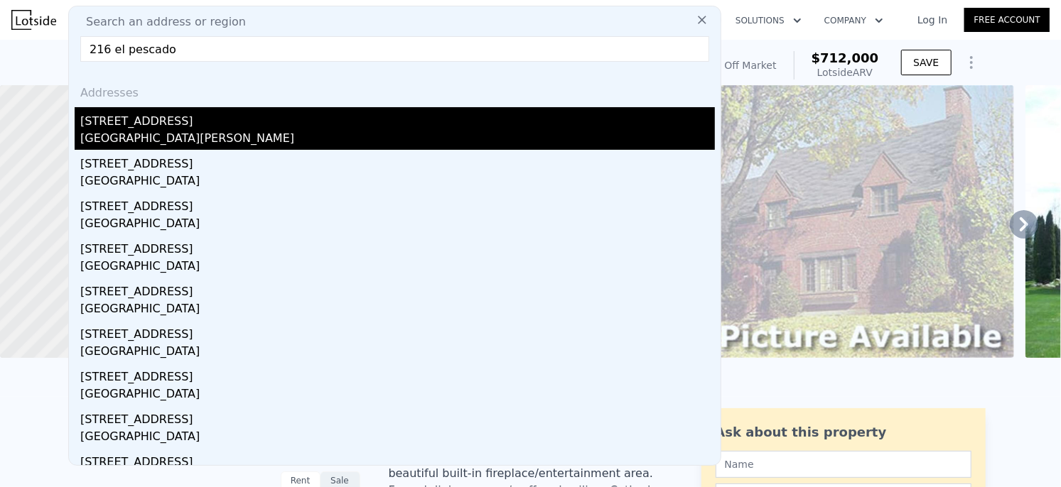
type input "216 el pescado"
click at [108, 118] on div "[STREET_ADDRESS]" at bounding box center [397, 118] width 635 height 23
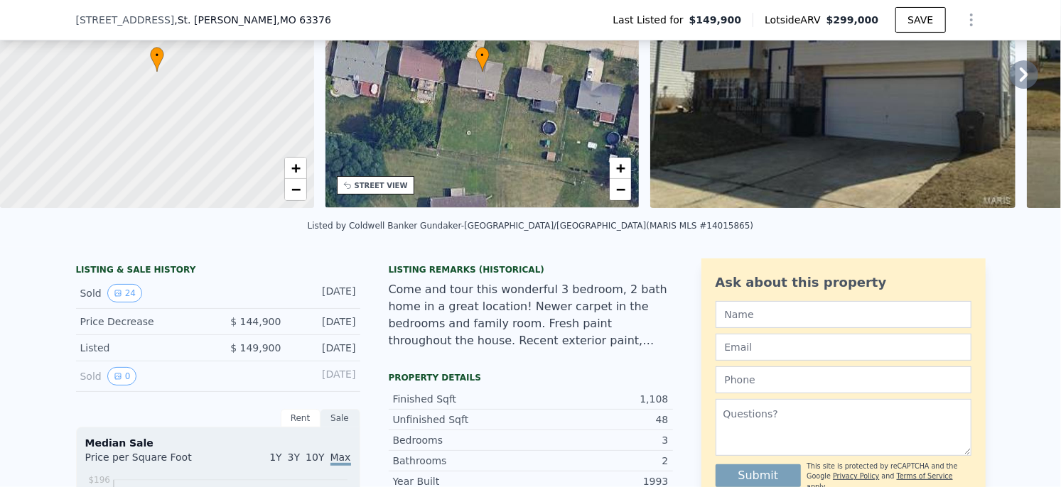
scroll to position [158, 0]
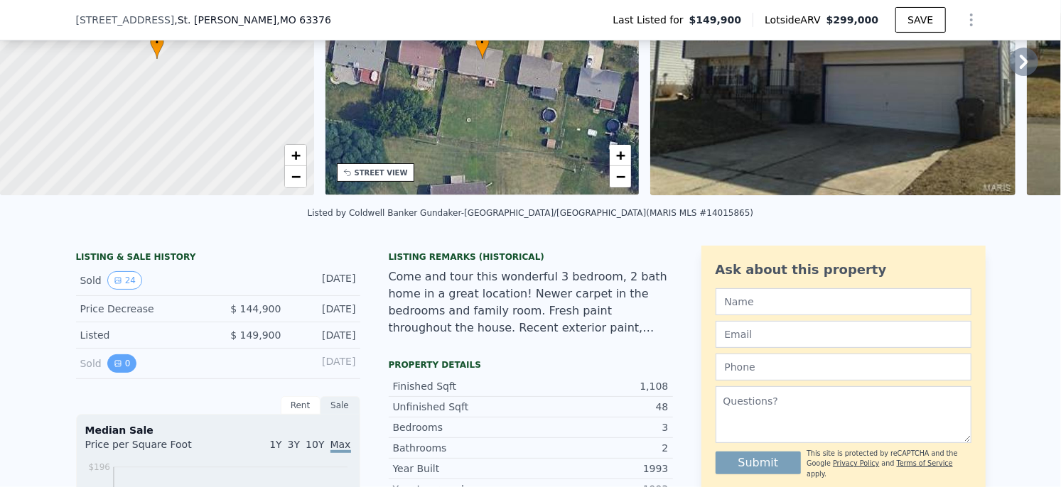
click at [121, 360] on icon "View historical data" at bounding box center [118, 364] width 9 height 9
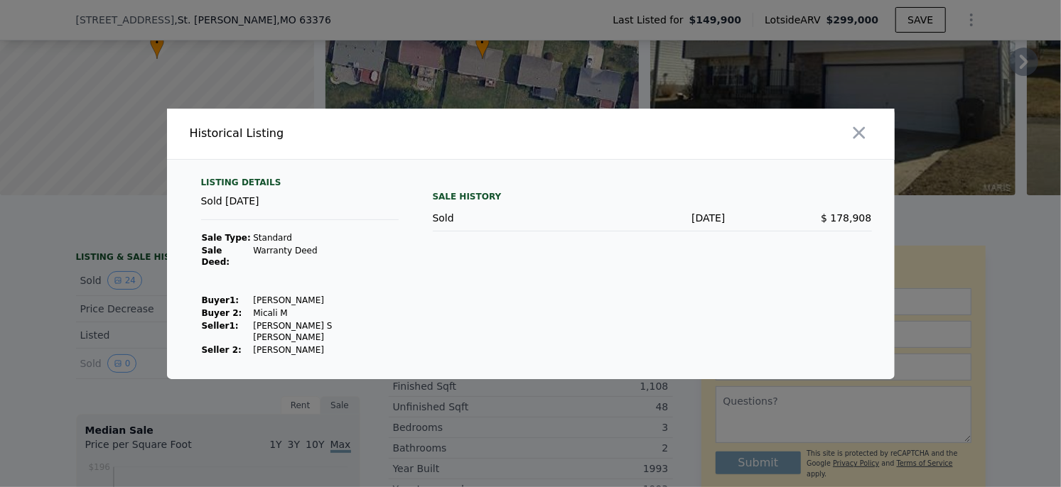
click at [104, 313] on div at bounding box center [530, 243] width 1061 height 487
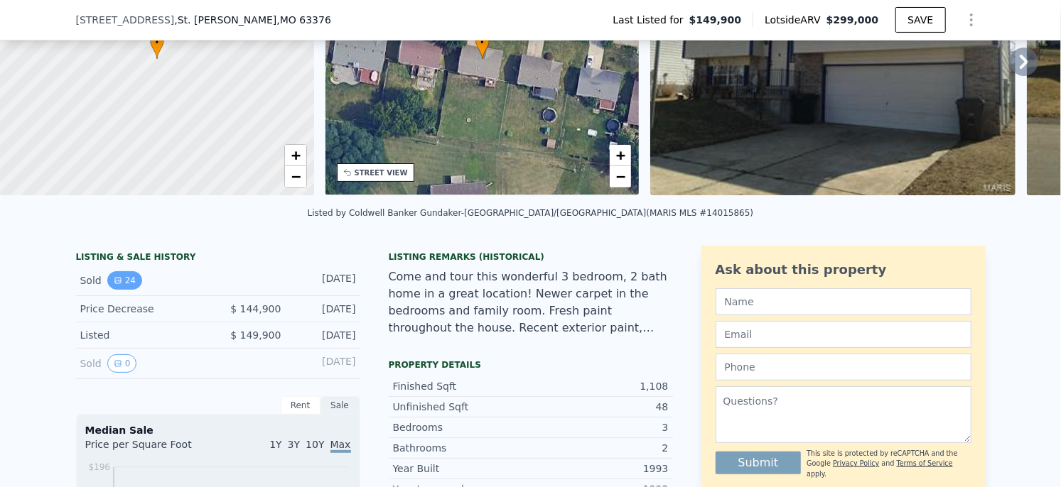
click at [124, 281] on button "24" at bounding box center [124, 280] width 35 height 18
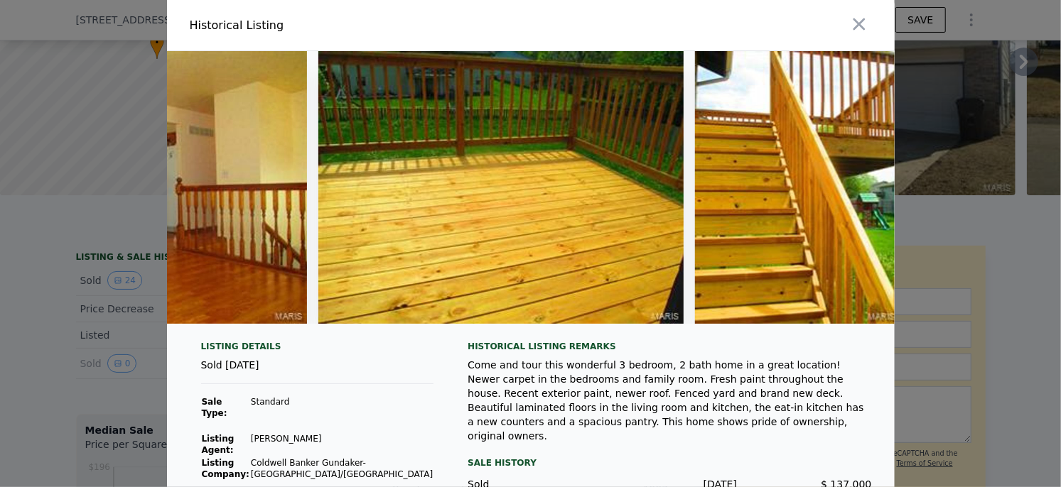
scroll to position [0, 7613]
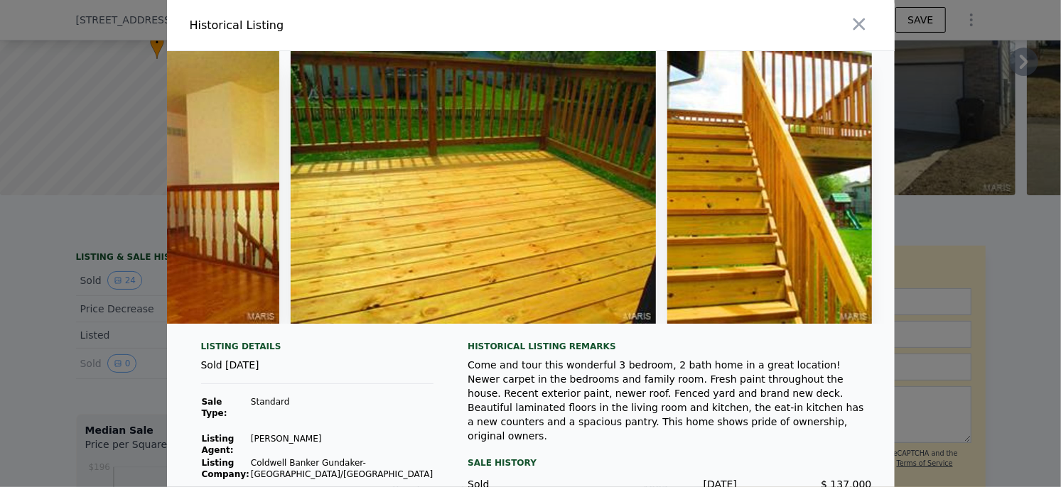
click at [862, 23] on icon "button" at bounding box center [859, 24] width 20 height 20
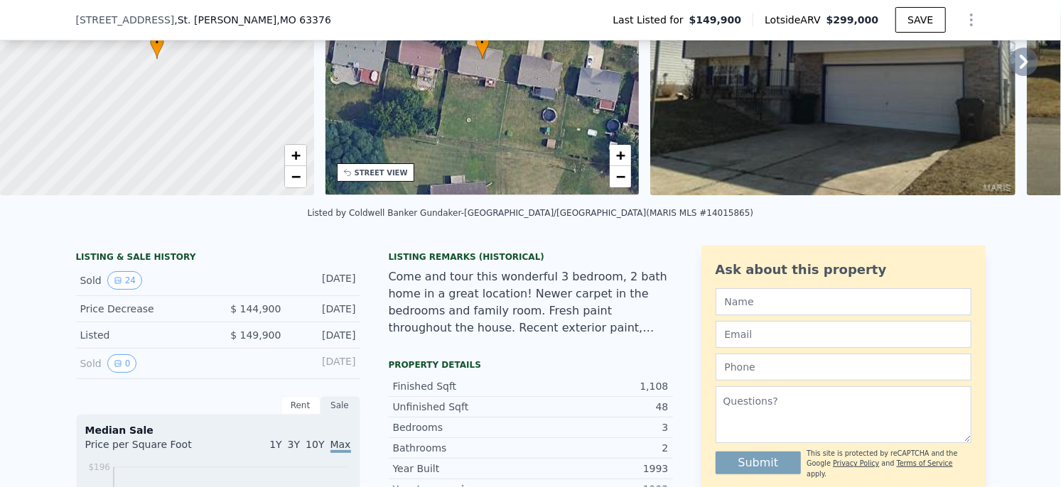
scroll to position [0, 0]
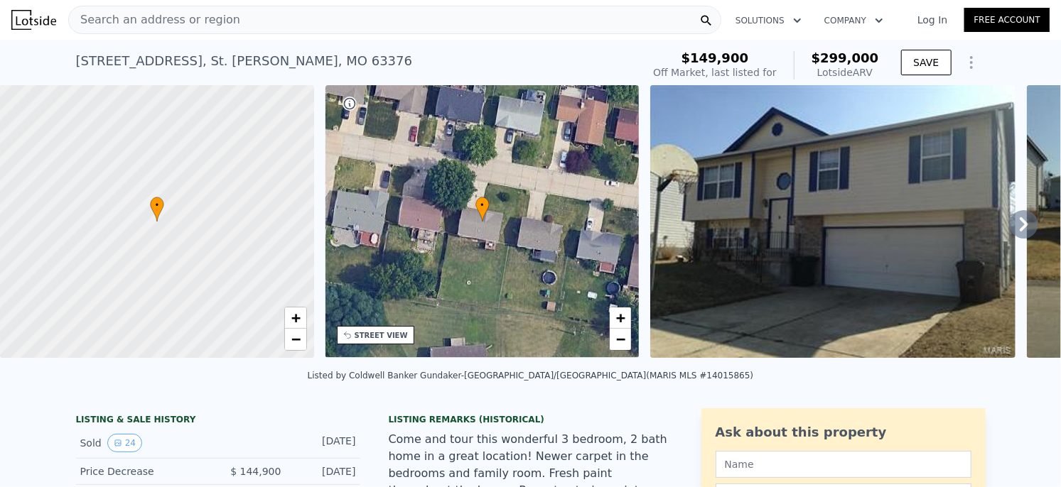
click at [258, 33] on div "Search an address or region" at bounding box center [394, 20] width 653 height 28
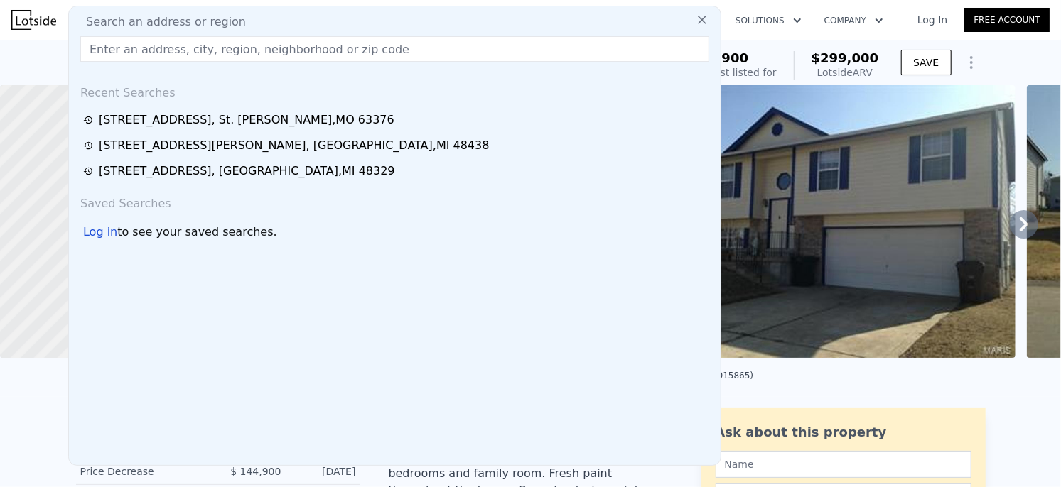
click at [257, 43] on input "text" at bounding box center [394, 49] width 629 height 26
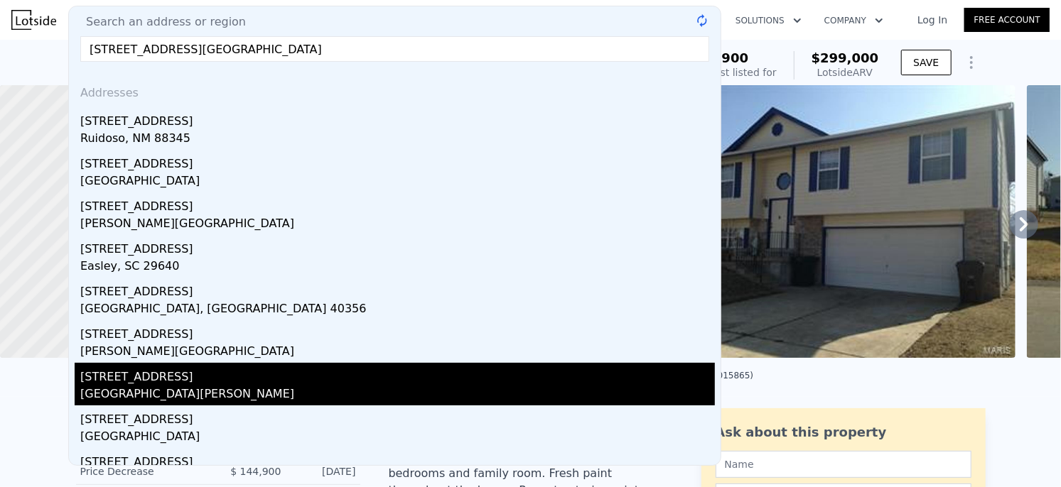
type input "104 crest court lake st loui"
click at [121, 384] on div "[STREET_ADDRESS]" at bounding box center [397, 374] width 635 height 23
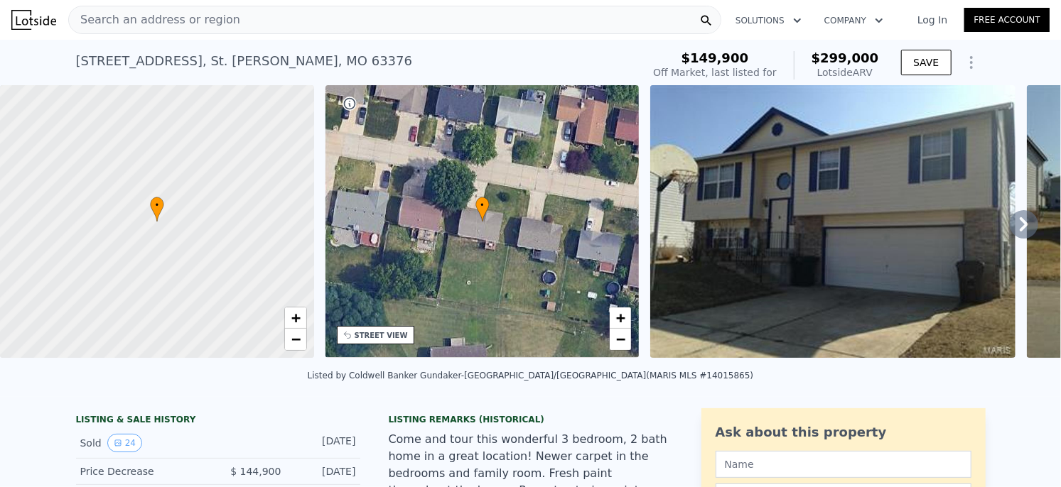
type input "5"
type input "2.5"
type input "4.5"
type input "2866"
type input "4700"
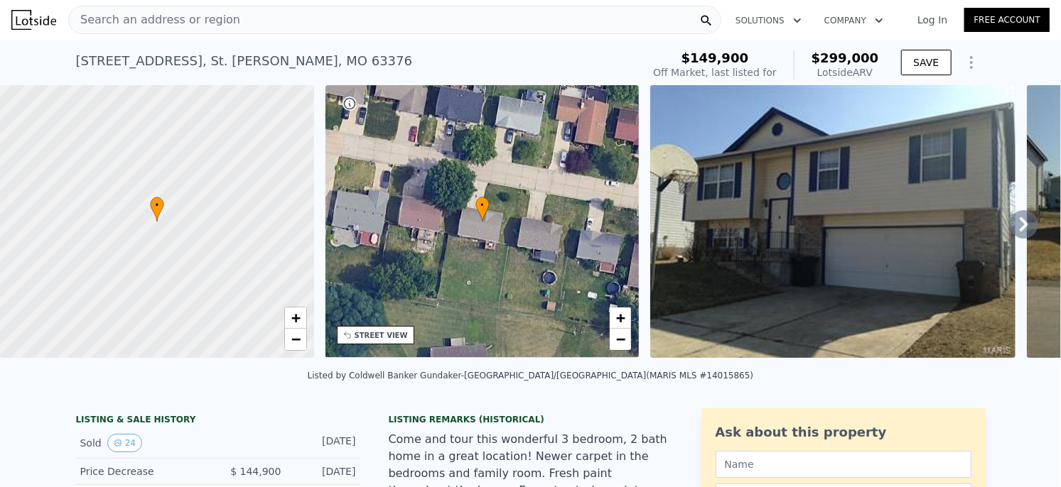
type input "8232.84"
type input "19166.4"
type input "$ 625,000"
type input "5"
type input "$ 427,513"
